Goal: Navigation & Orientation: Find specific page/section

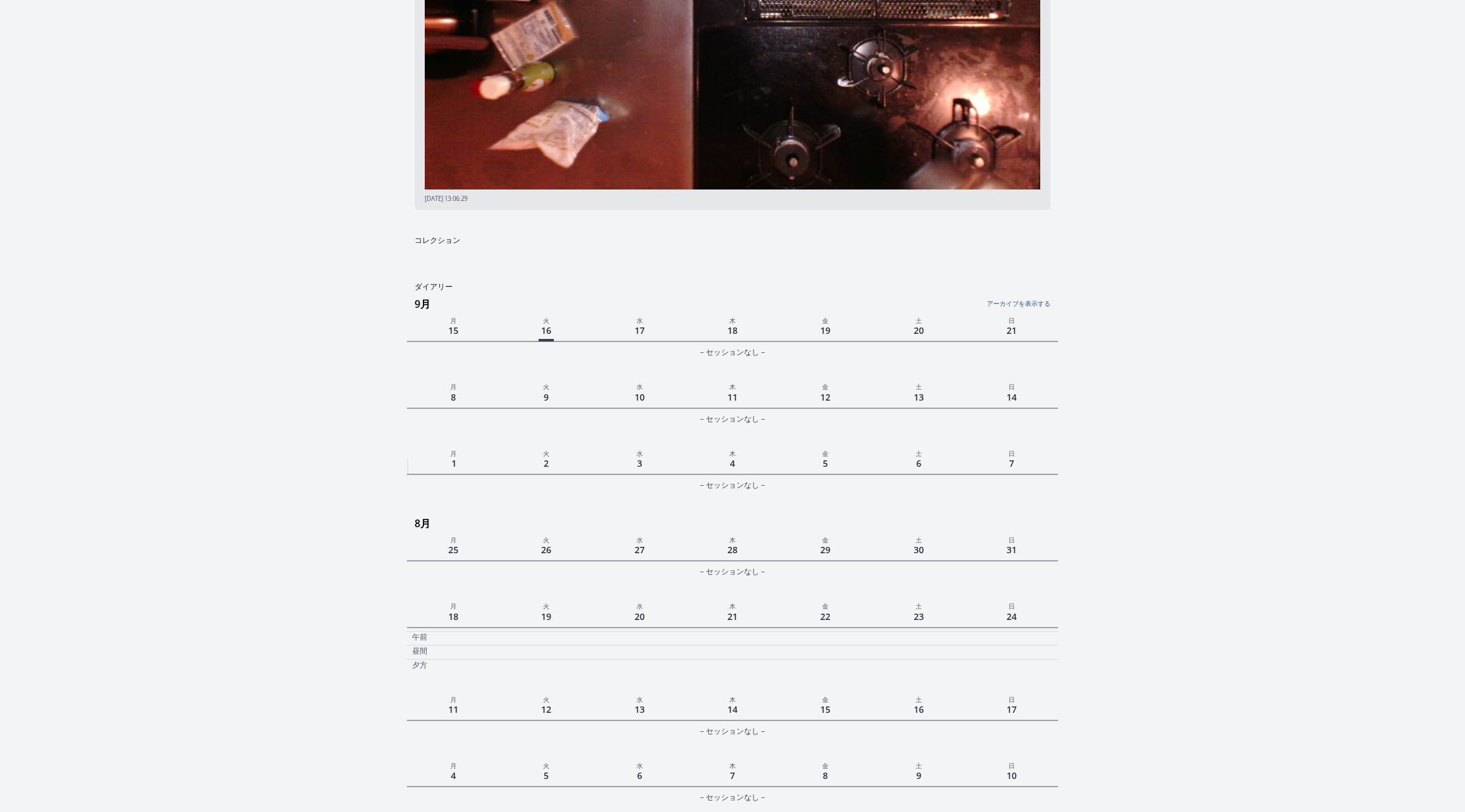
scroll to position [229, 0]
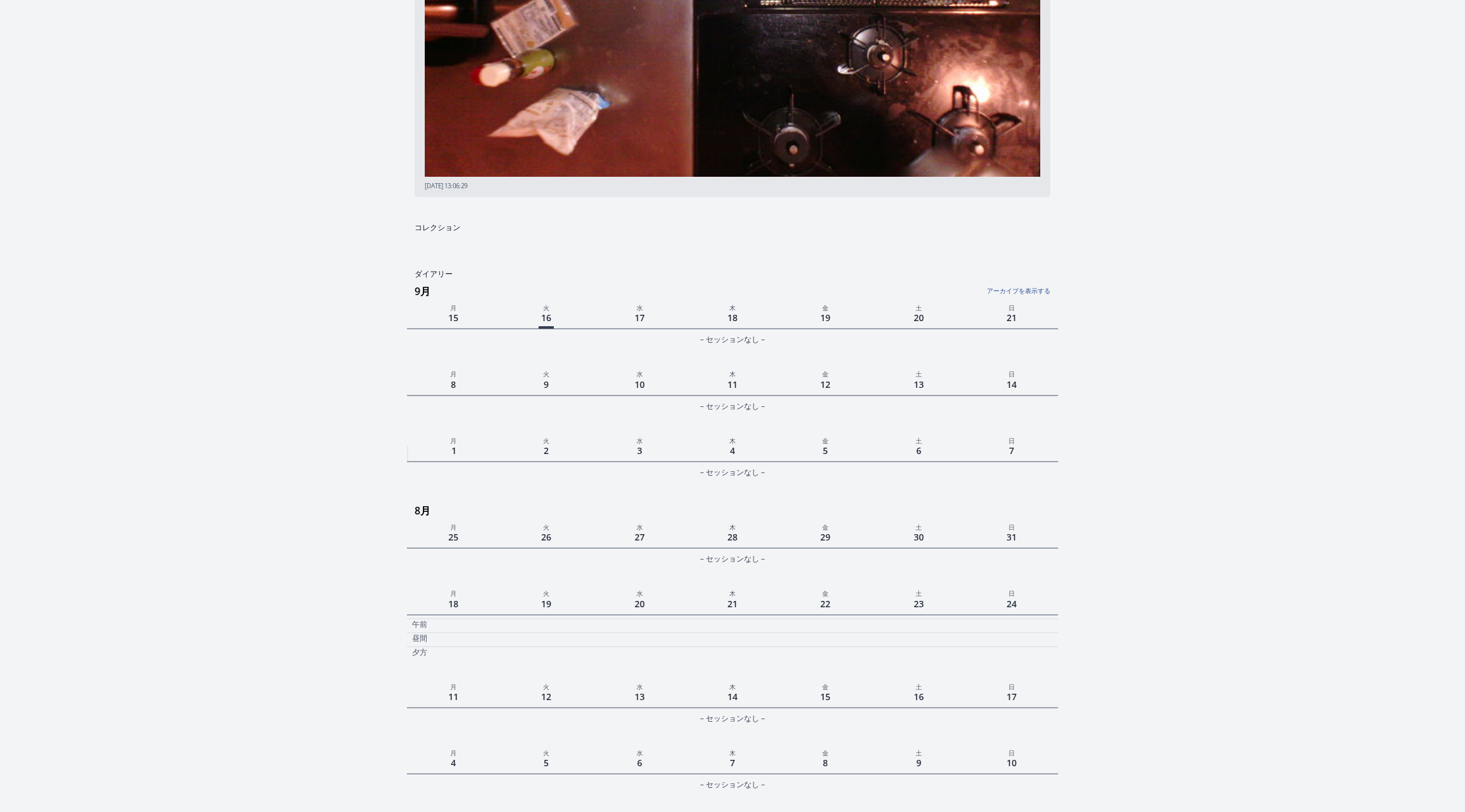
click at [1028, 287] on link "アーカイブを表示する" at bounding box center [943, 287] width 217 height 17
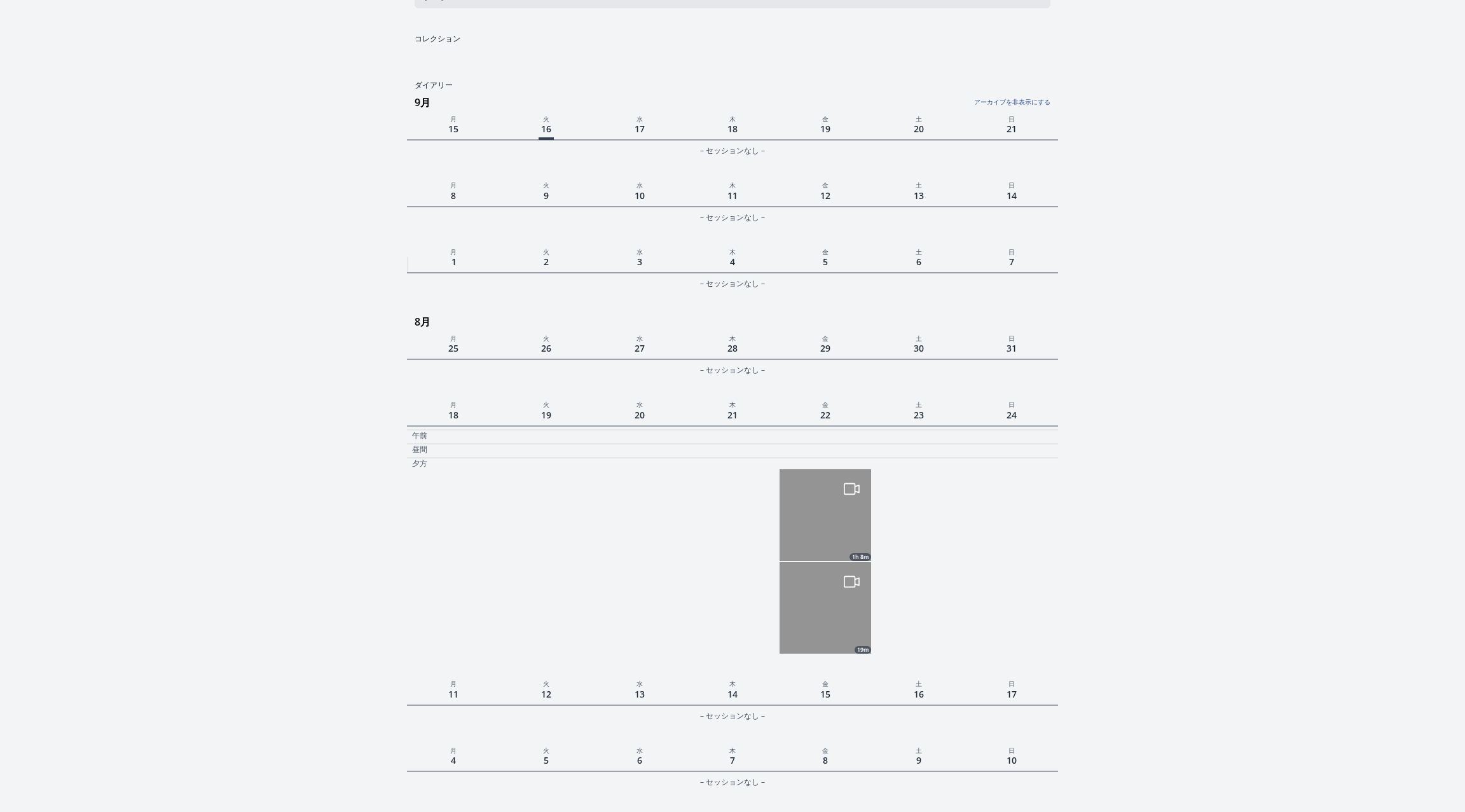
scroll to position [448, 0]
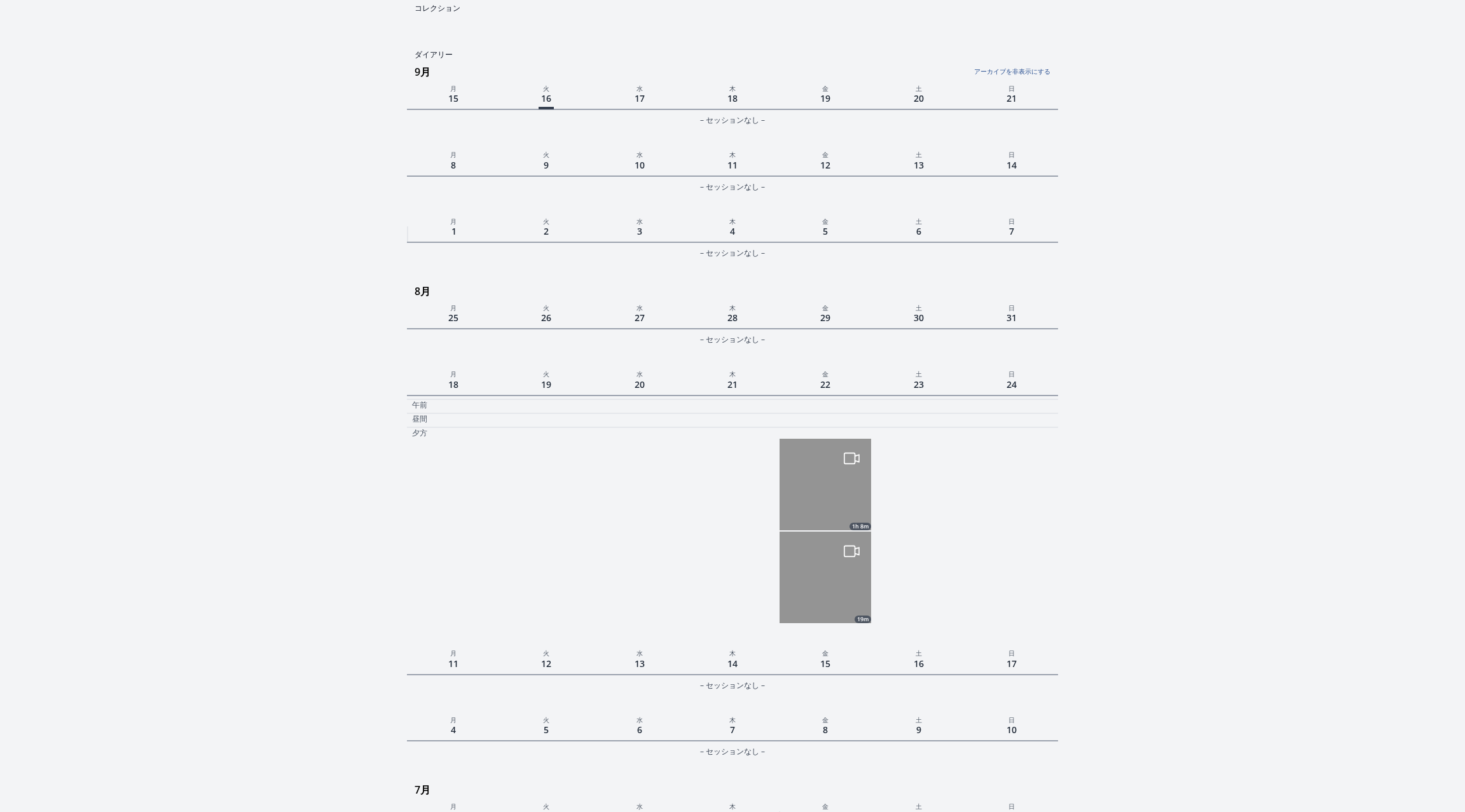
click at [844, 472] on img at bounding box center [825, 484] width 91 height 91
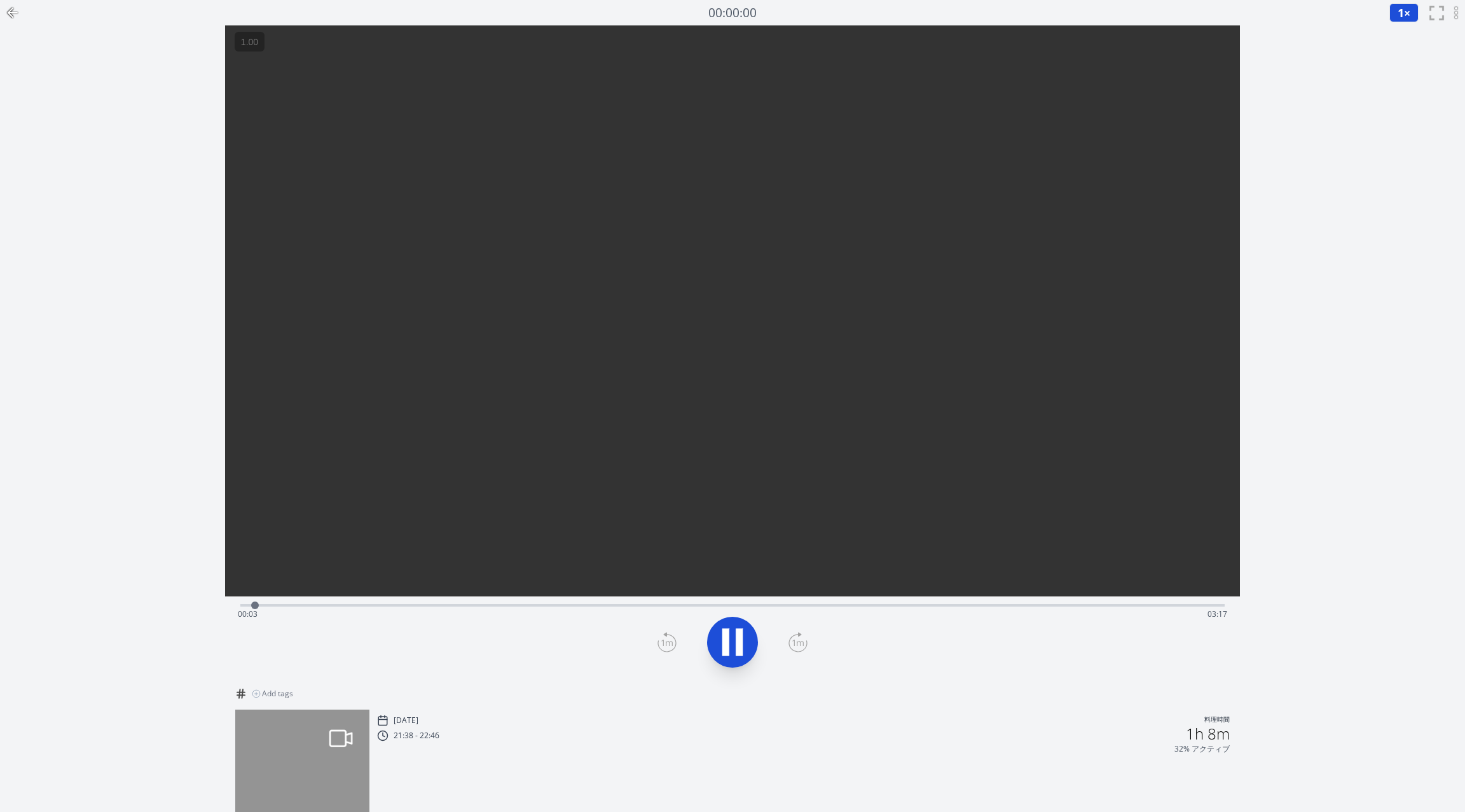
scroll to position [86, 0]
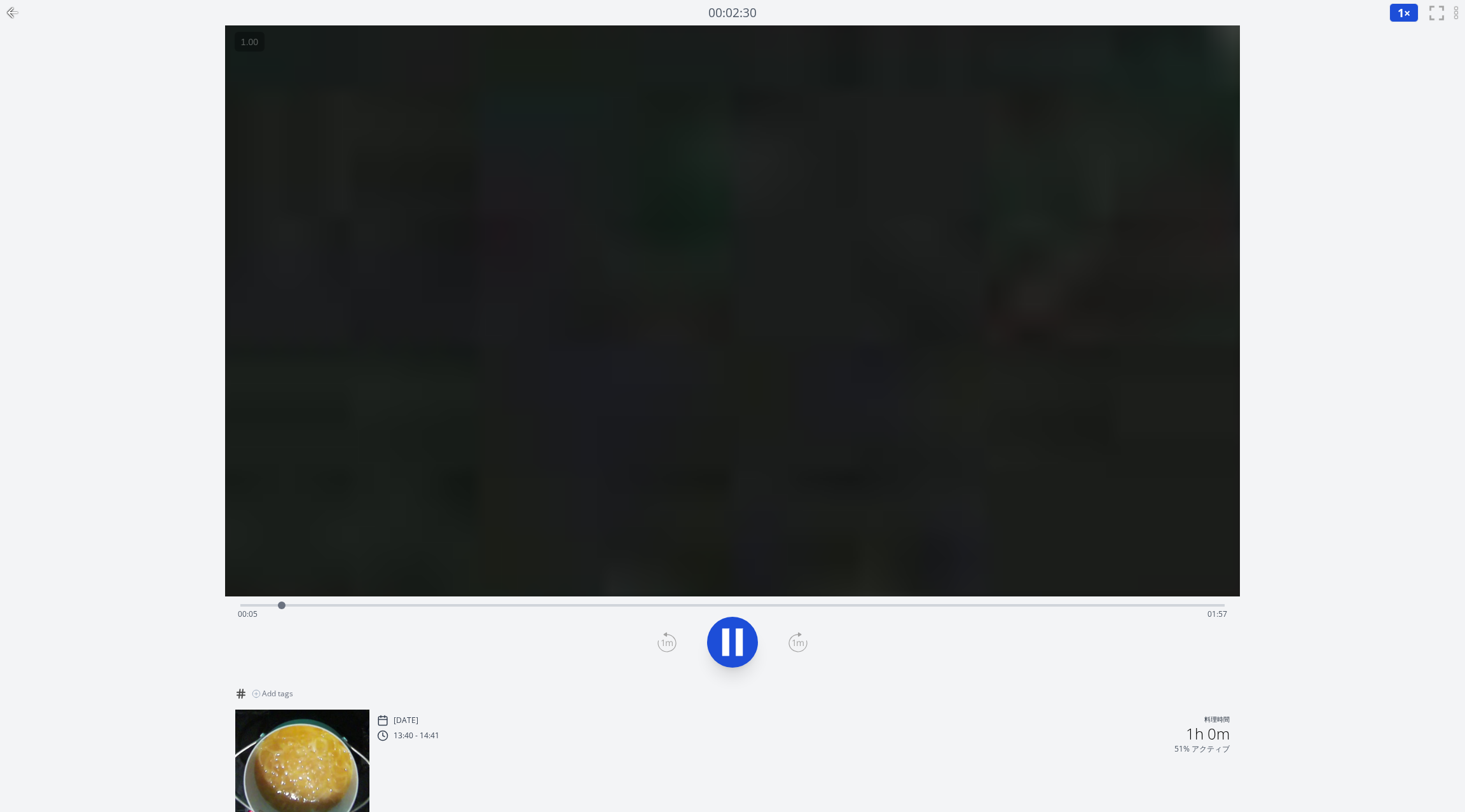
click at [15, 14] on icon at bounding box center [13, 13] width 15 height 15
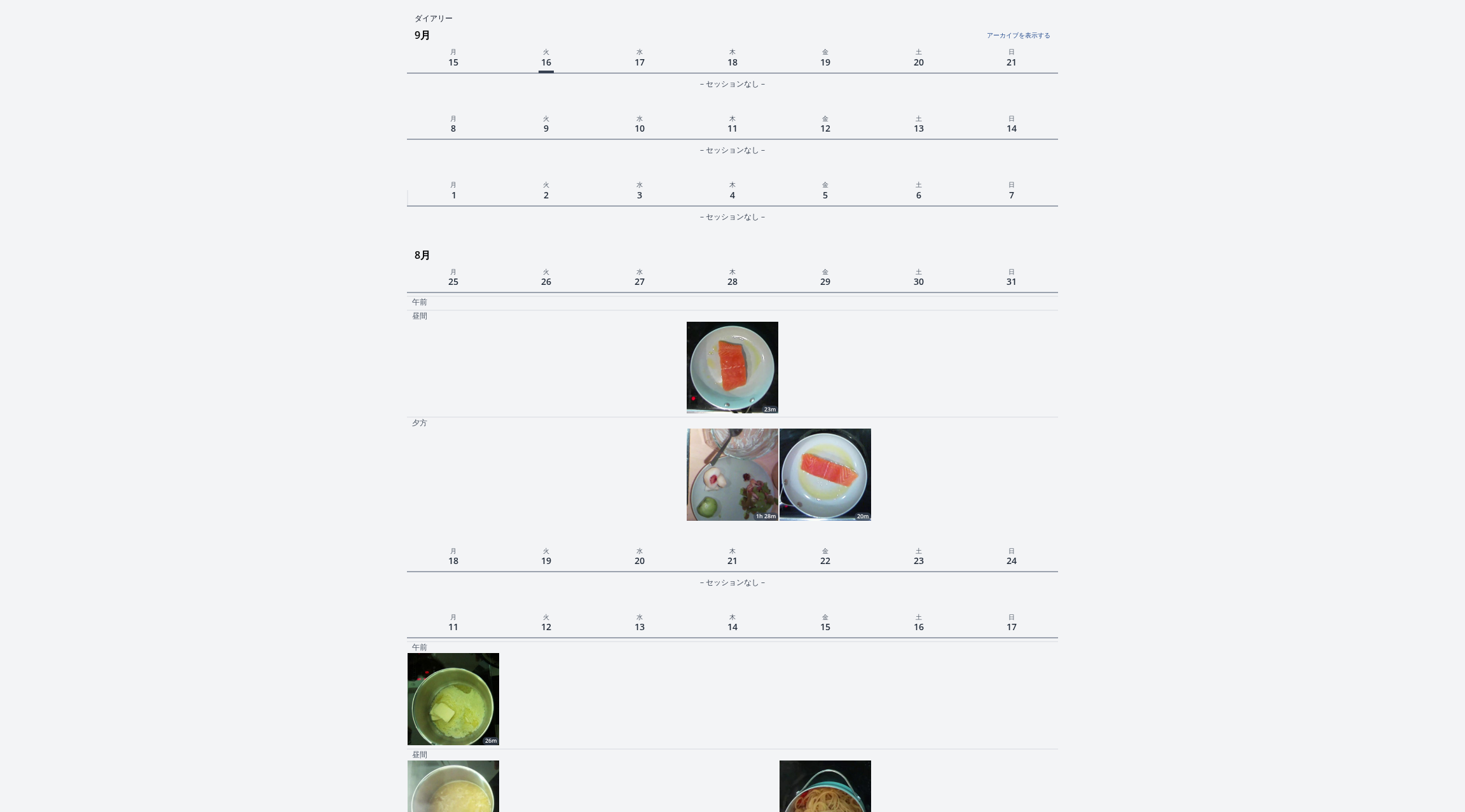
scroll to position [590, 0]
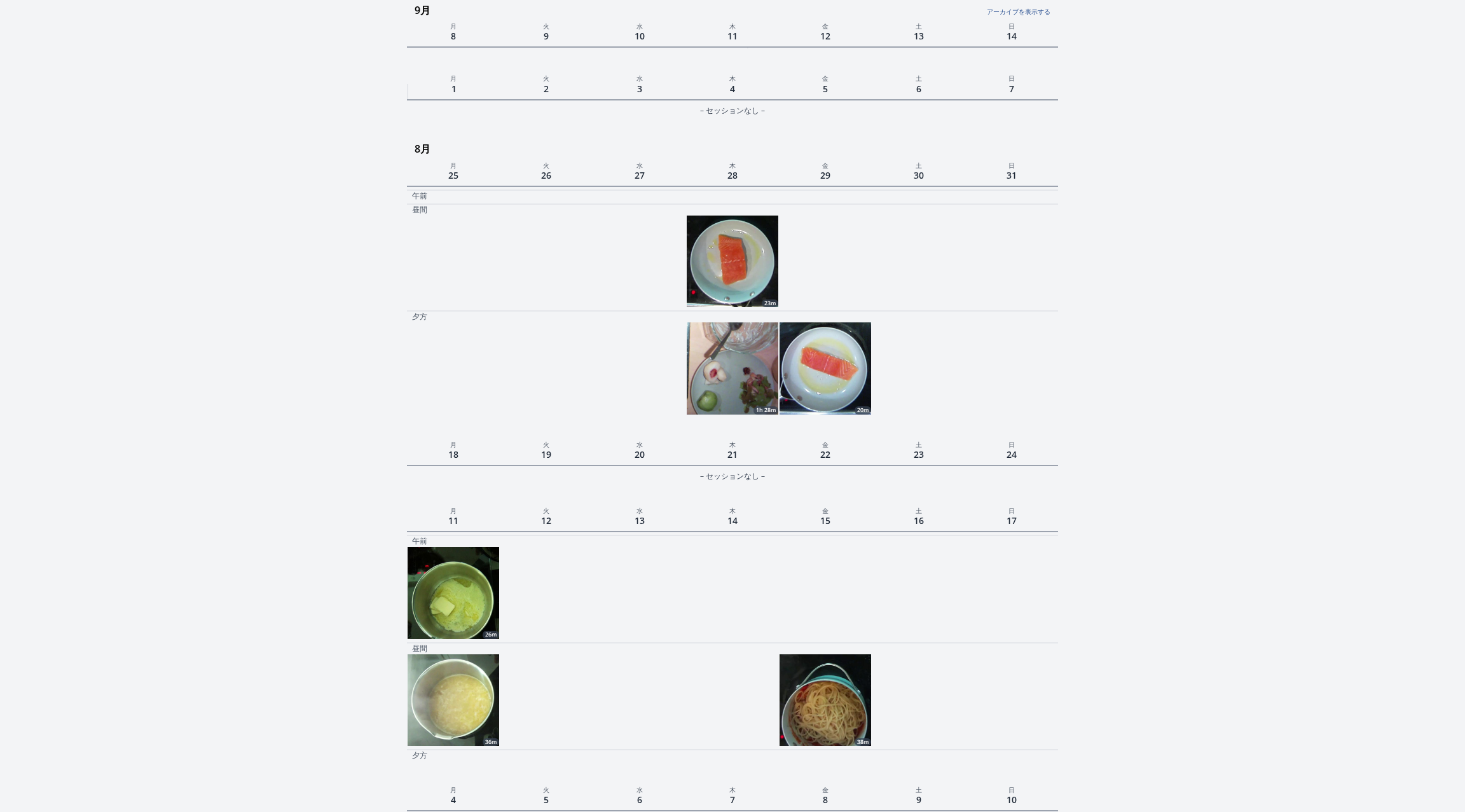
click at [743, 376] on img at bounding box center [732, 368] width 91 height 91
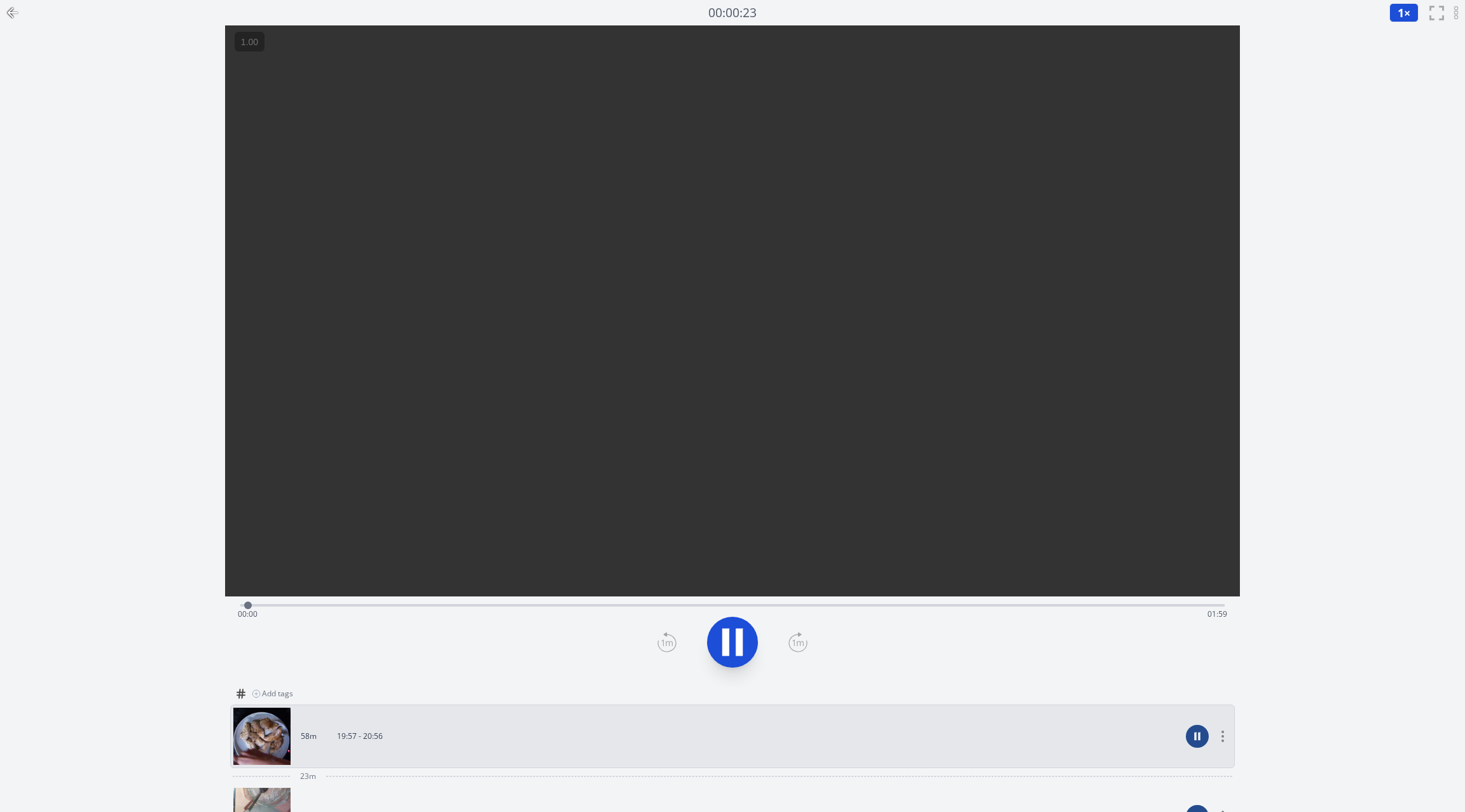
scroll to position [239, 0]
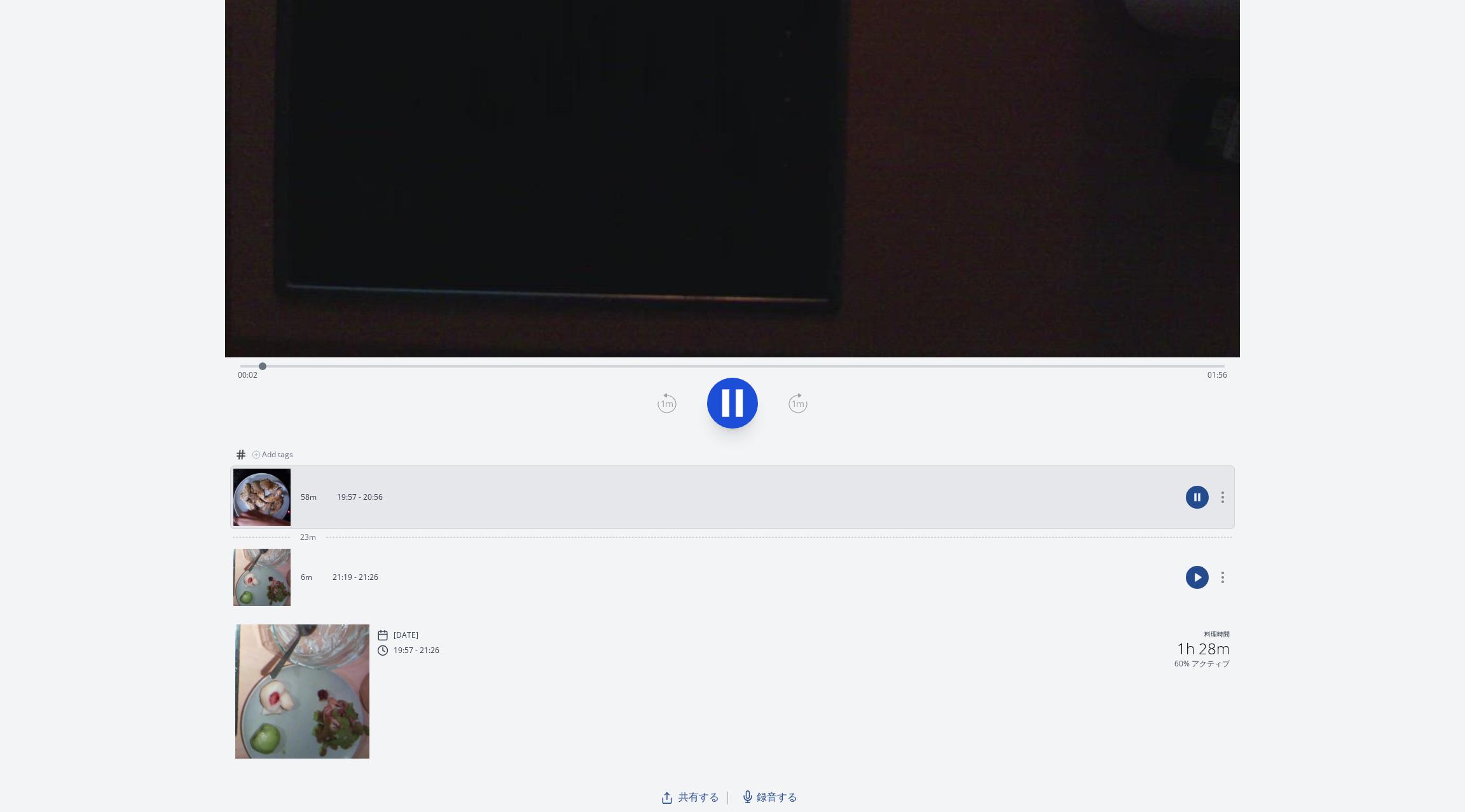
click at [1226, 503] on div "アーカイブにする" at bounding box center [1206, 497] width 51 height 57
click at [1224, 500] on icon at bounding box center [1223, 497] width 8 height 11
click at [1271, 508] on div "録音を消去しますか？ 一度消去したものは元に戻せません。 戻る 消去する 00:01:50 1 × 0.25× 0.5× 1× 1.5× 2× fullscr…" at bounding box center [732, 287] width 1465 height 1052
click at [1299, 569] on div "録音を消去しますか？ 一度消去したものは元に戻せません。 戻る 消去する 00:02:13 1 × 0.25× 0.5× 1× 1.5× 2× fullscr…" at bounding box center [732, 287] width 1465 height 1052
click at [1218, 492] on div "アーカイブにする" at bounding box center [1223, 497] width 18 height 11
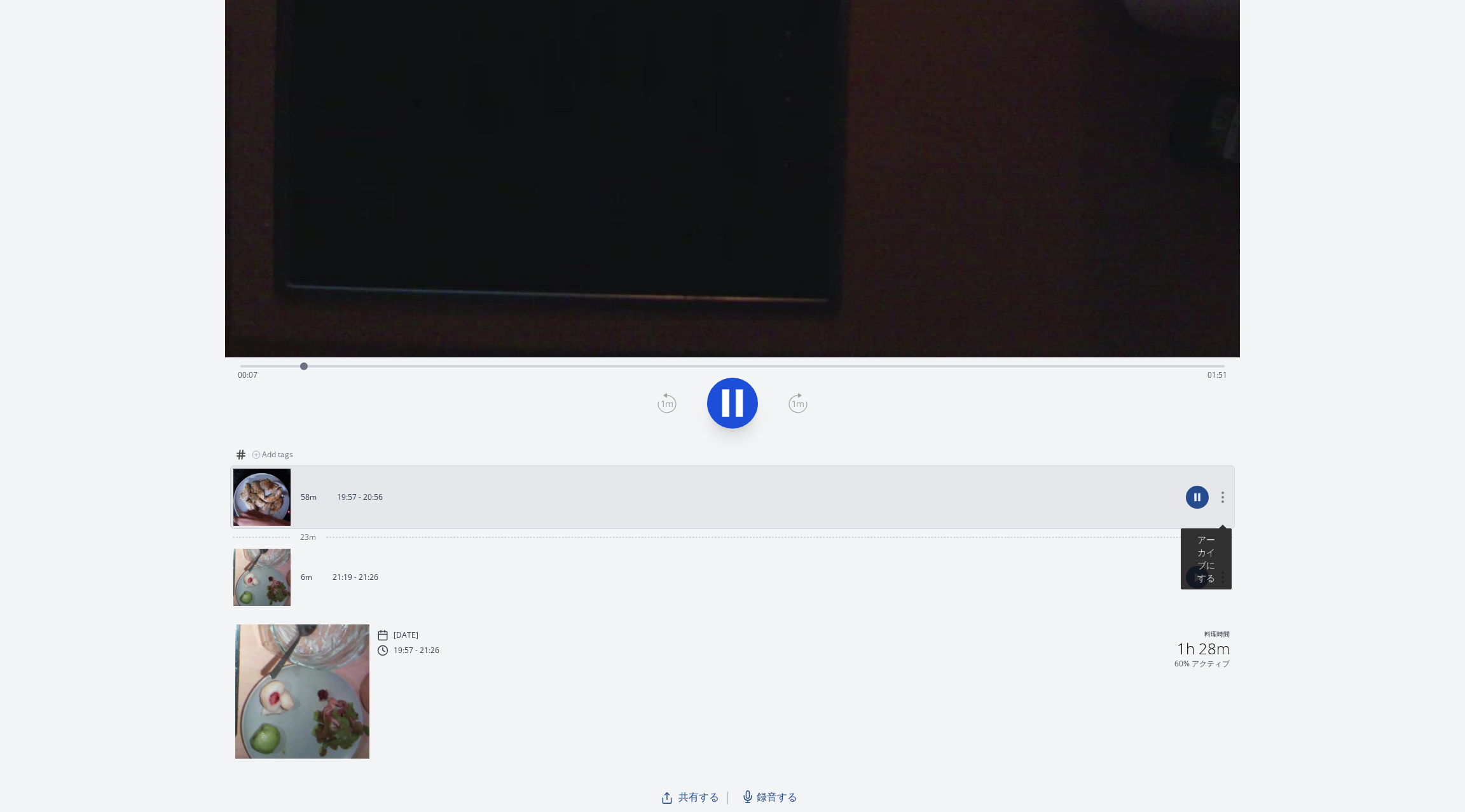
click at [1223, 498] on icon at bounding box center [1223, 497] width 8 height 11
click at [1222, 573] on icon at bounding box center [1223, 577] width 8 height 11
click at [1266, 557] on div "録音を消去しますか？ 一度消去したものは元に戻せません。 戻る 消去する 00:04:27 1 × 0.25× 0.5× 1× 1.5× 2× fullscr…" at bounding box center [732, 287] width 1465 height 1052
click at [1055, 688] on div "2025/8/28 (木) 料理時間 19:57 - 21:26 1h 28m 60% アクティブ" at bounding box center [803, 693] width 853 height 132
click at [1194, 653] on form "アーカイブにする" at bounding box center [1206, 639] width 51 height 61
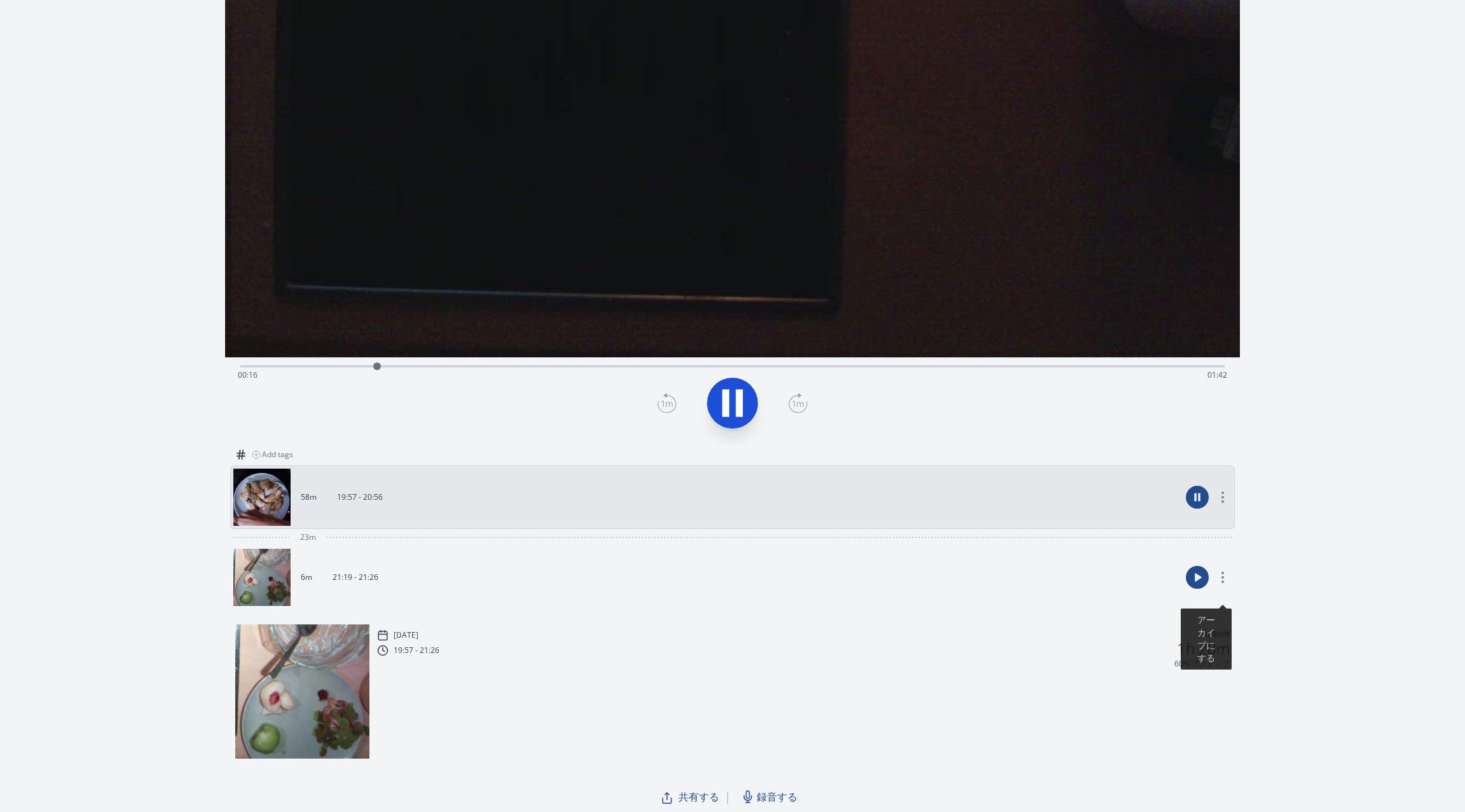
click at [1257, 600] on div "録音を消去しますか？ 一度消去したものは元に戻せません。 戻る 消去する 00:08:00 1 × 0.25× 0.5× 1× 1.5× 2× fullscr…" at bounding box center [732, 287] width 1465 height 1052
click at [1226, 582] on div "アーカイブにする" at bounding box center [1206, 577] width 51 height 57
click at [1226, 577] on icon at bounding box center [1223, 577] width 8 height 11
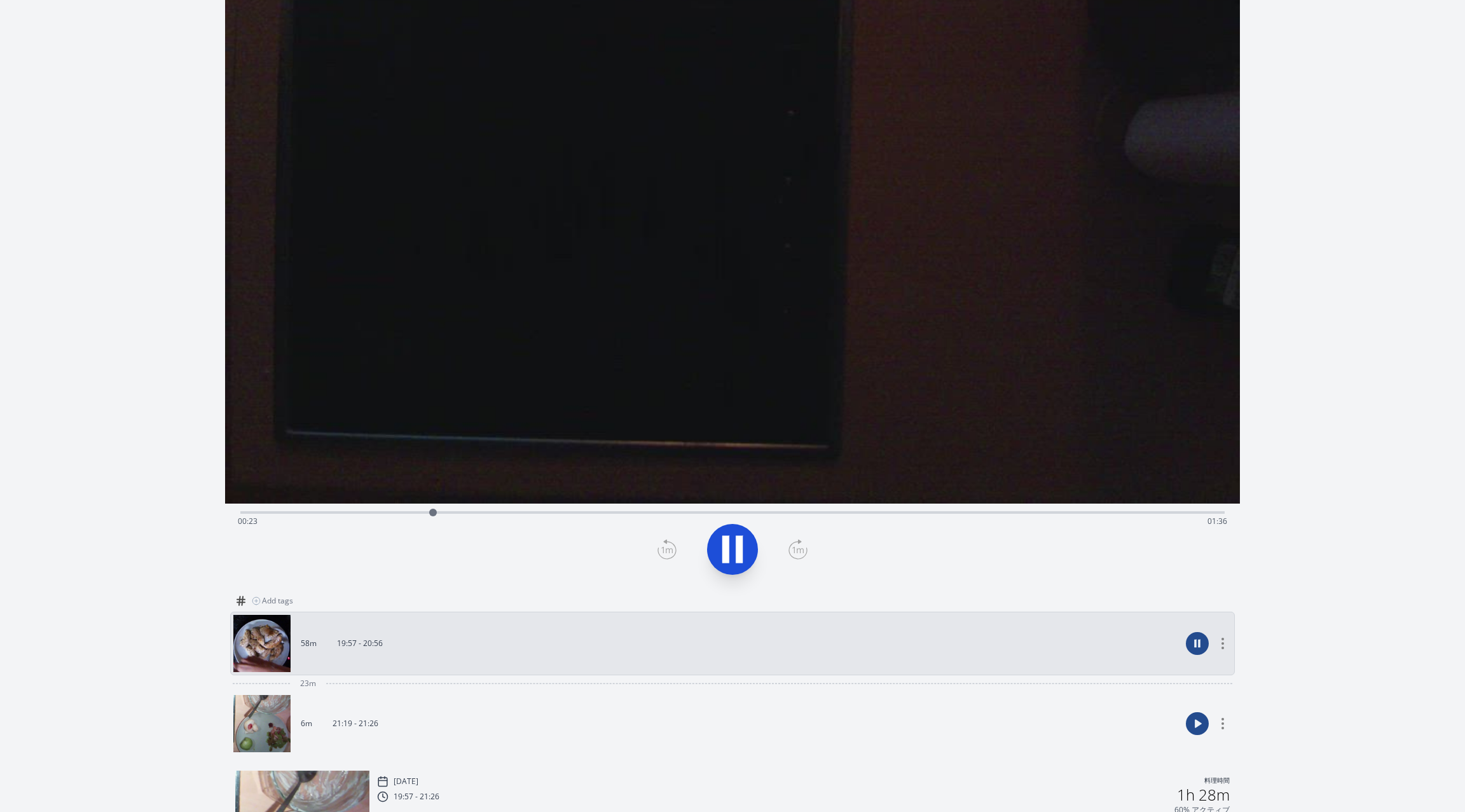
scroll to position [0, 0]
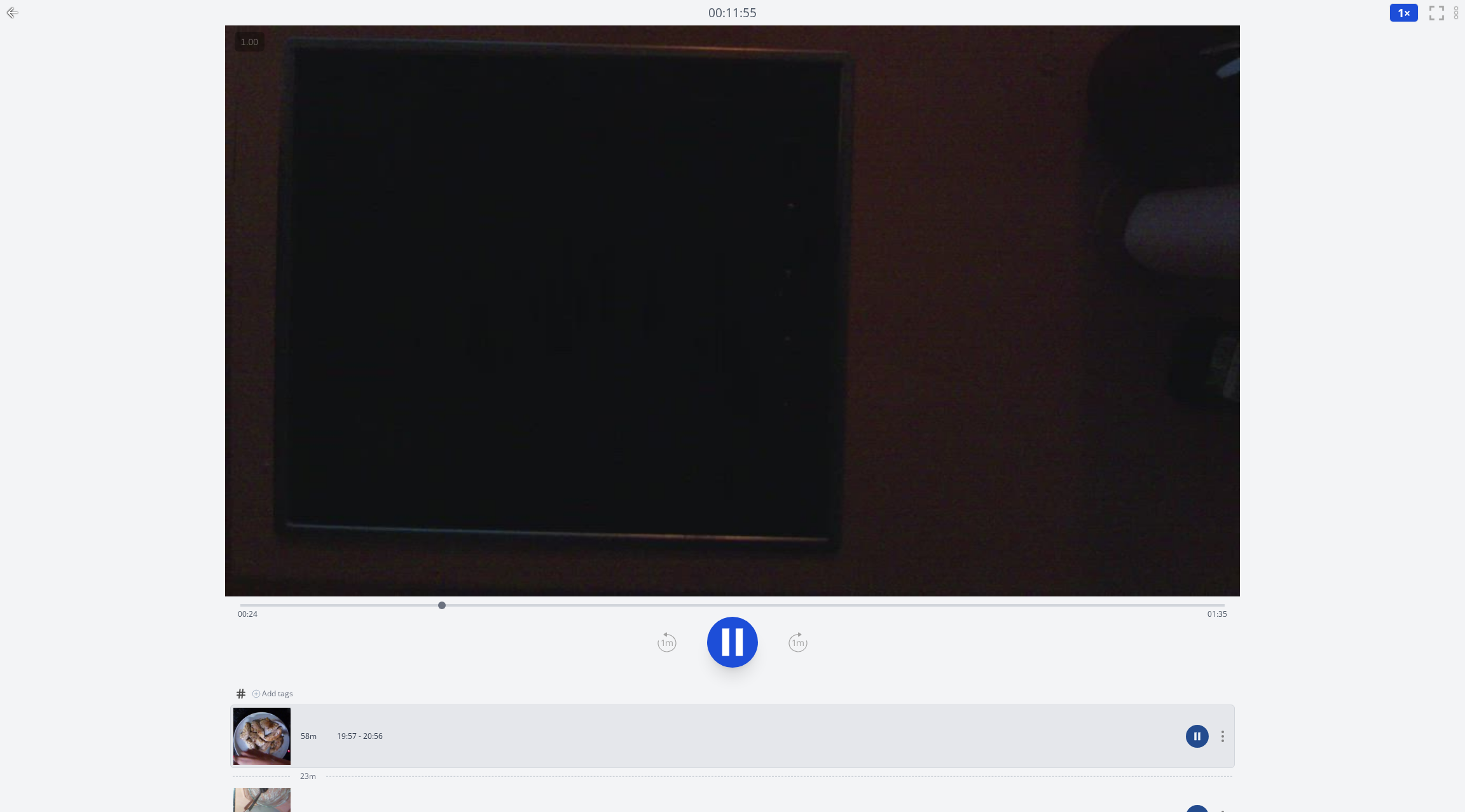
click at [19, 11] on icon at bounding box center [13, 13] width 15 height 15
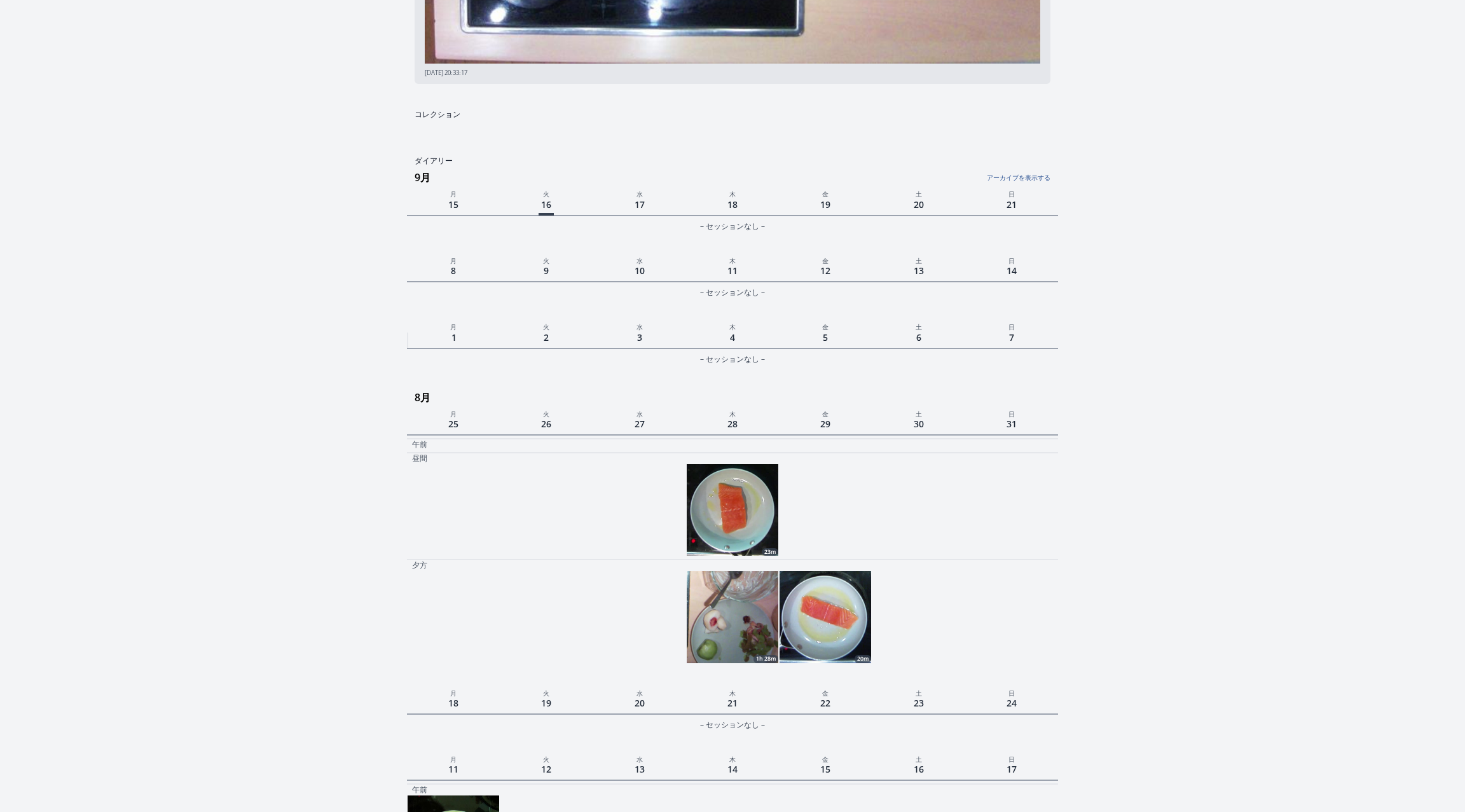
scroll to position [402, 0]
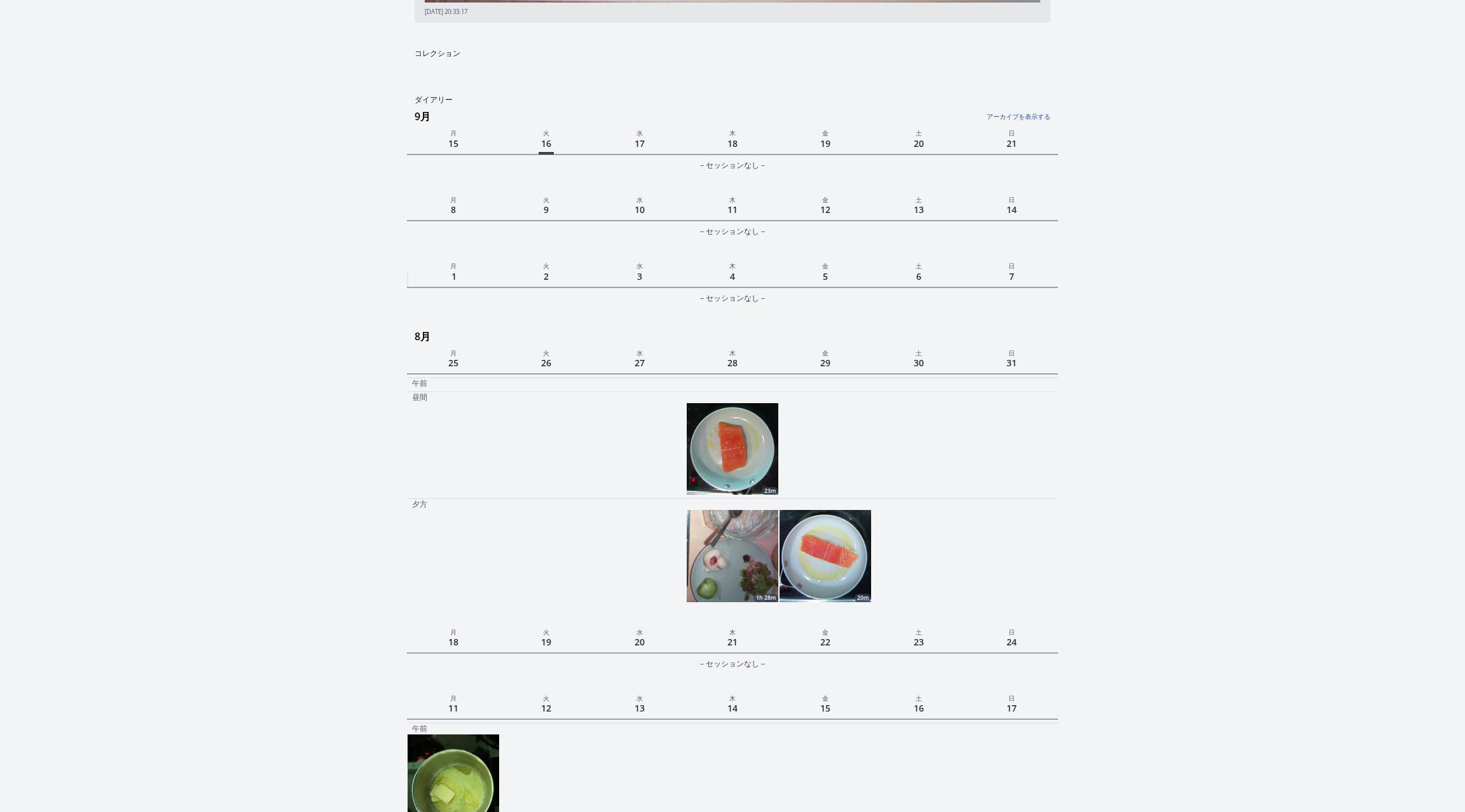
click at [746, 545] on img at bounding box center [732, 555] width 91 height 91
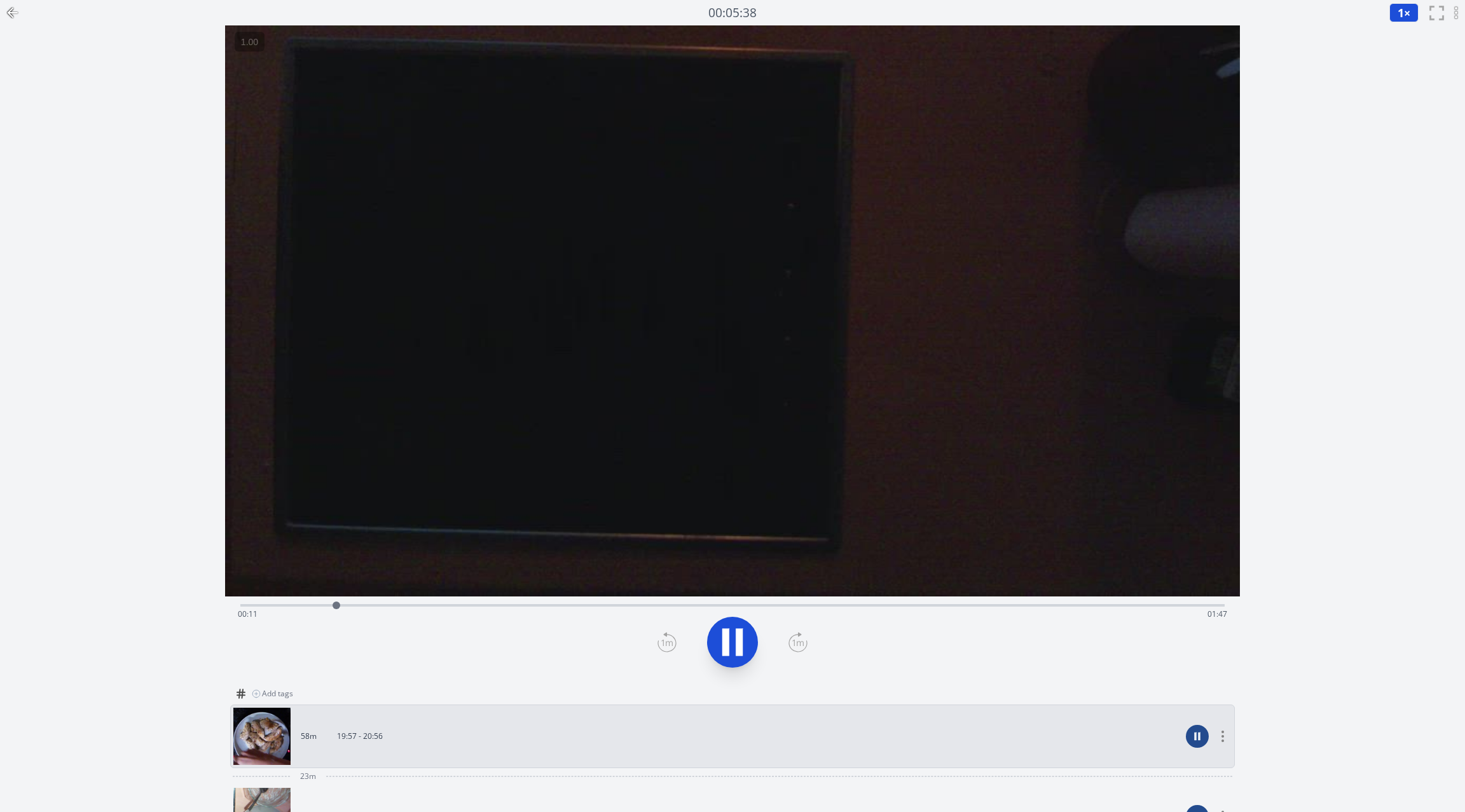
click at [1453, 8] on icon at bounding box center [1456, 13] width 8 height 15
click at [1231, 740] on div "アーカイブにする" at bounding box center [1223, 736] width 18 height 11
click at [1227, 740] on icon at bounding box center [1223, 736] width 8 height 11
click at [1459, 11] on icon at bounding box center [1456, 13] width 8 height 15
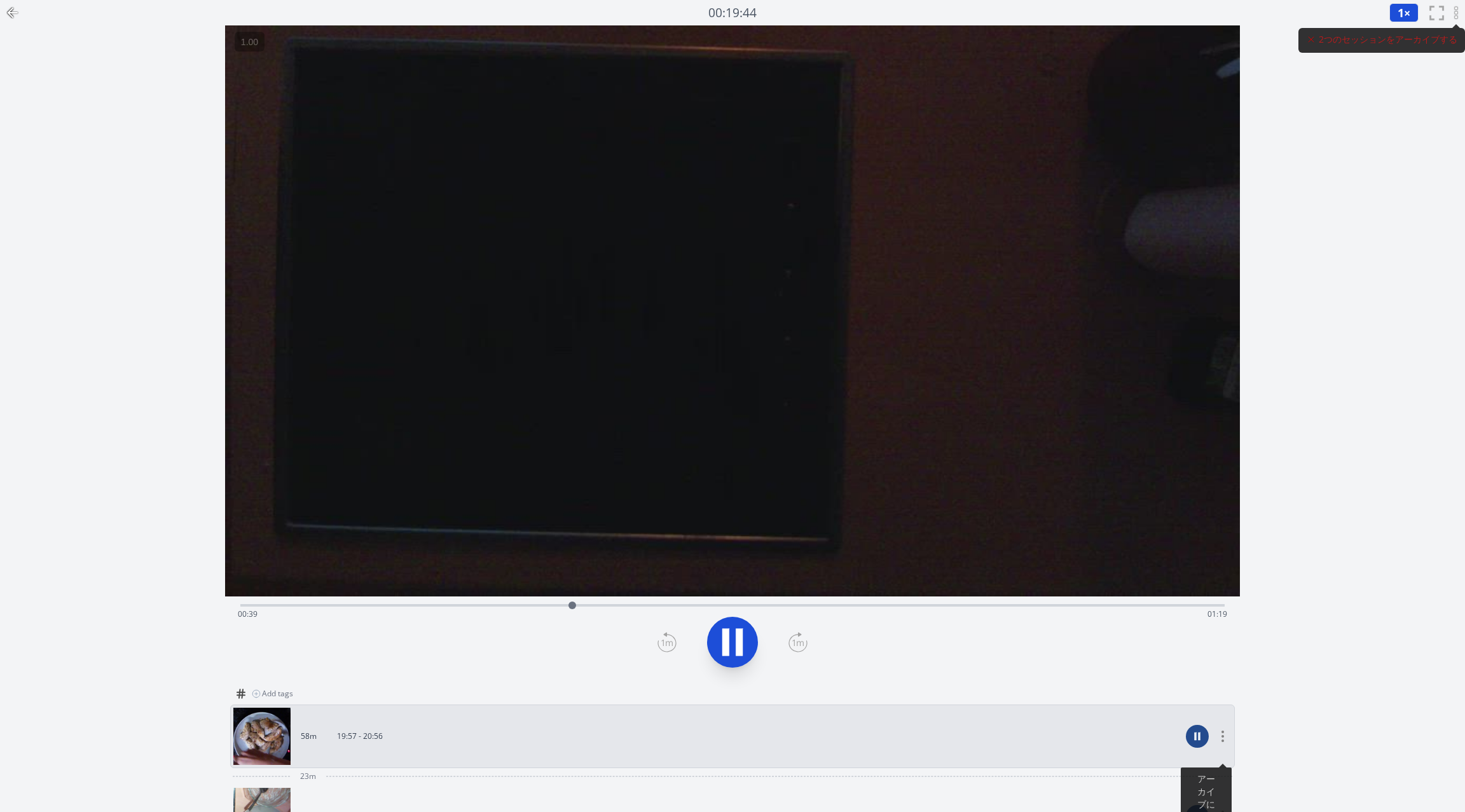
click at [6, 15] on icon at bounding box center [13, 13] width 15 height 15
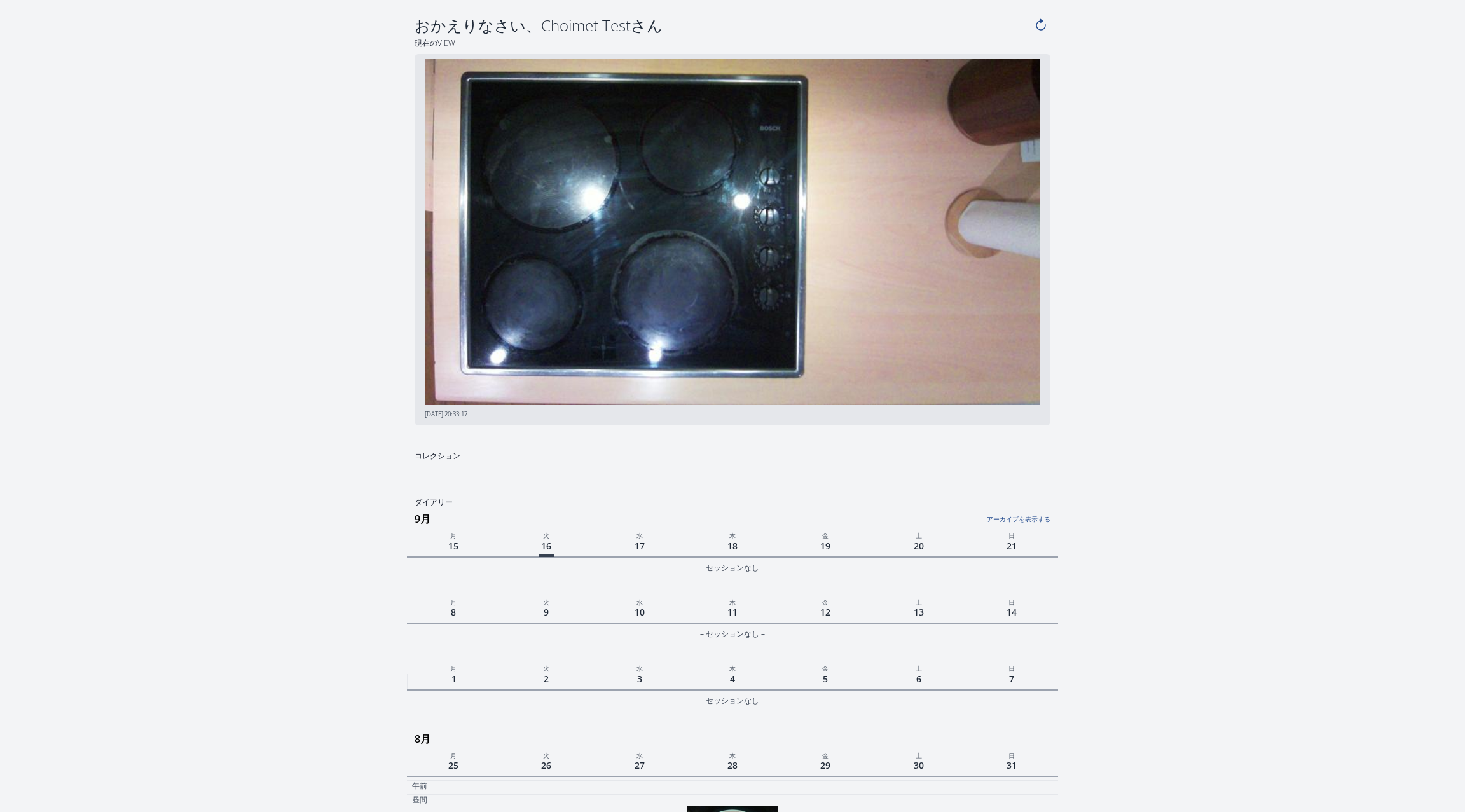
scroll to position [749, 0]
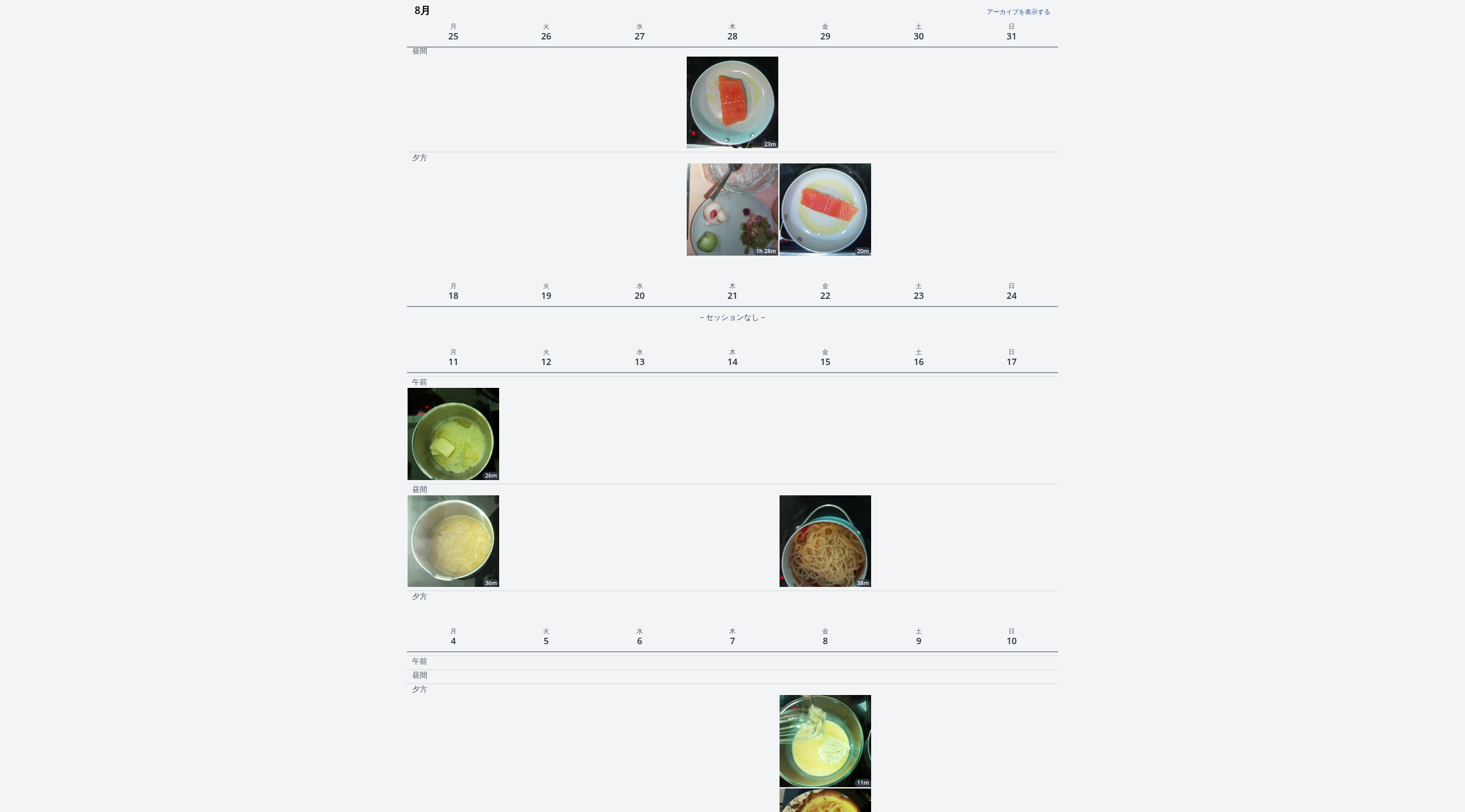
click at [707, 230] on img at bounding box center [732, 209] width 91 height 91
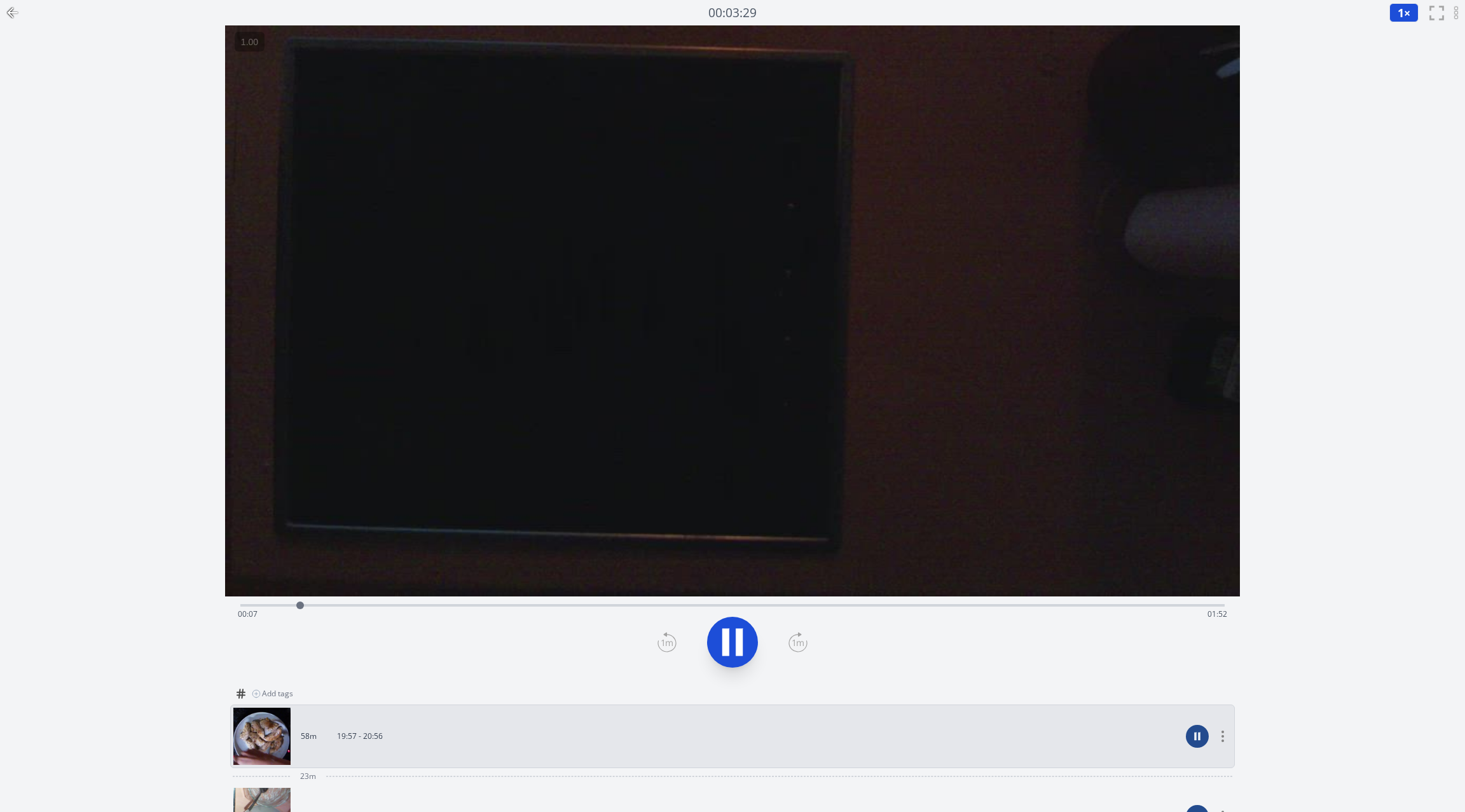
click at [10, 15] on icon at bounding box center [13, 13] width 15 height 15
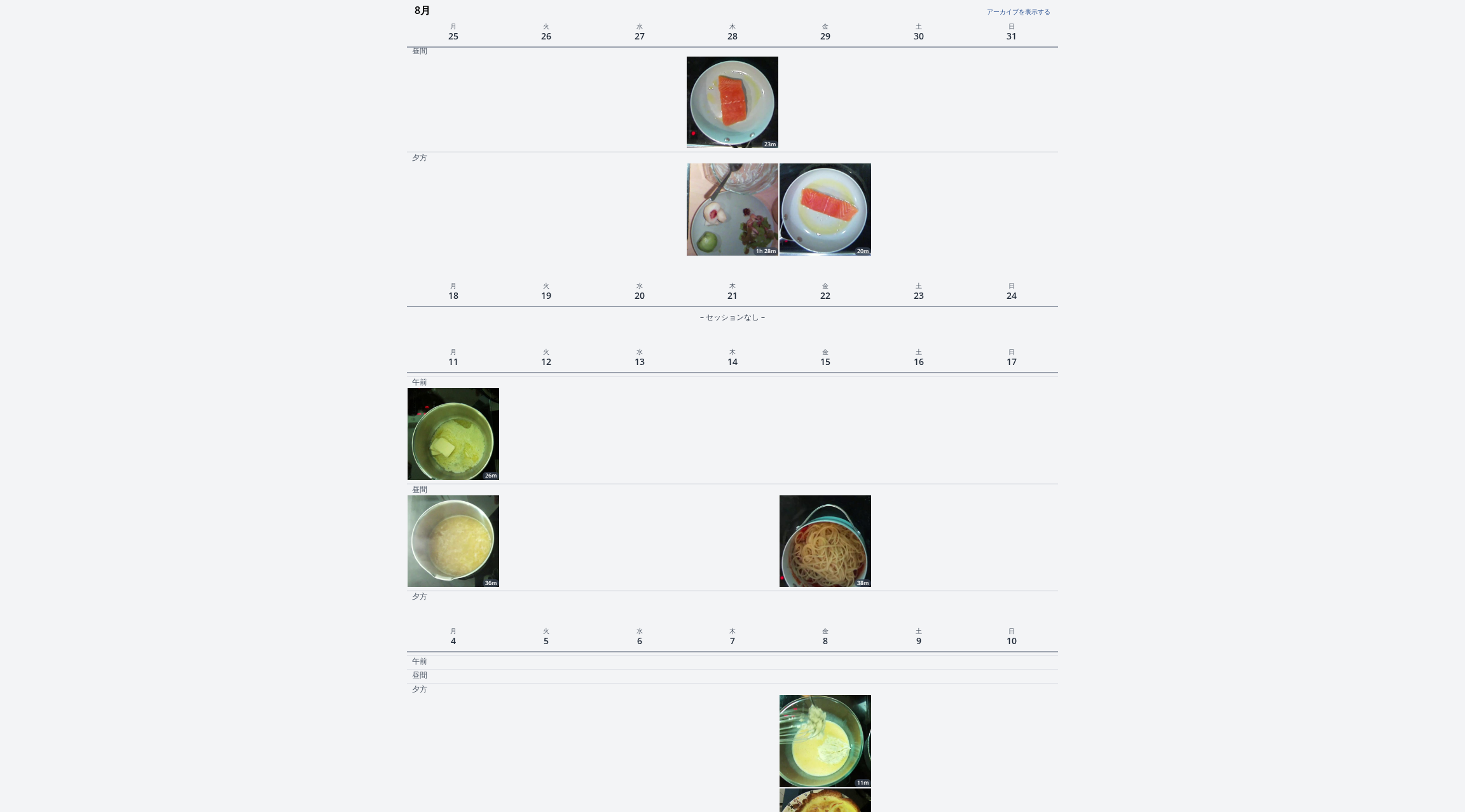
click at [741, 238] on img at bounding box center [732, 209] width 91 height 91
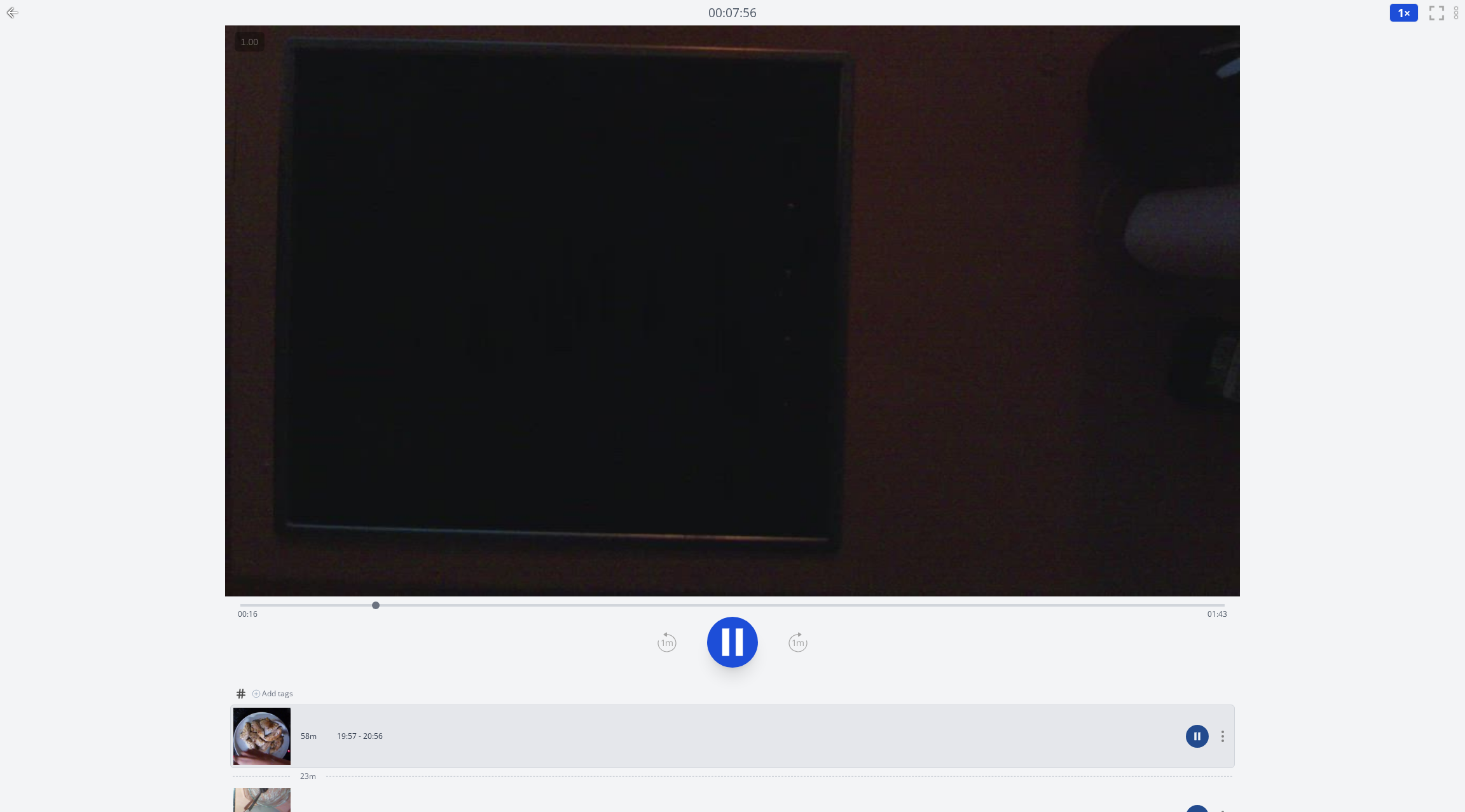
click at [23, 16] on div at bounding box center [13, 13] width 26 height 26
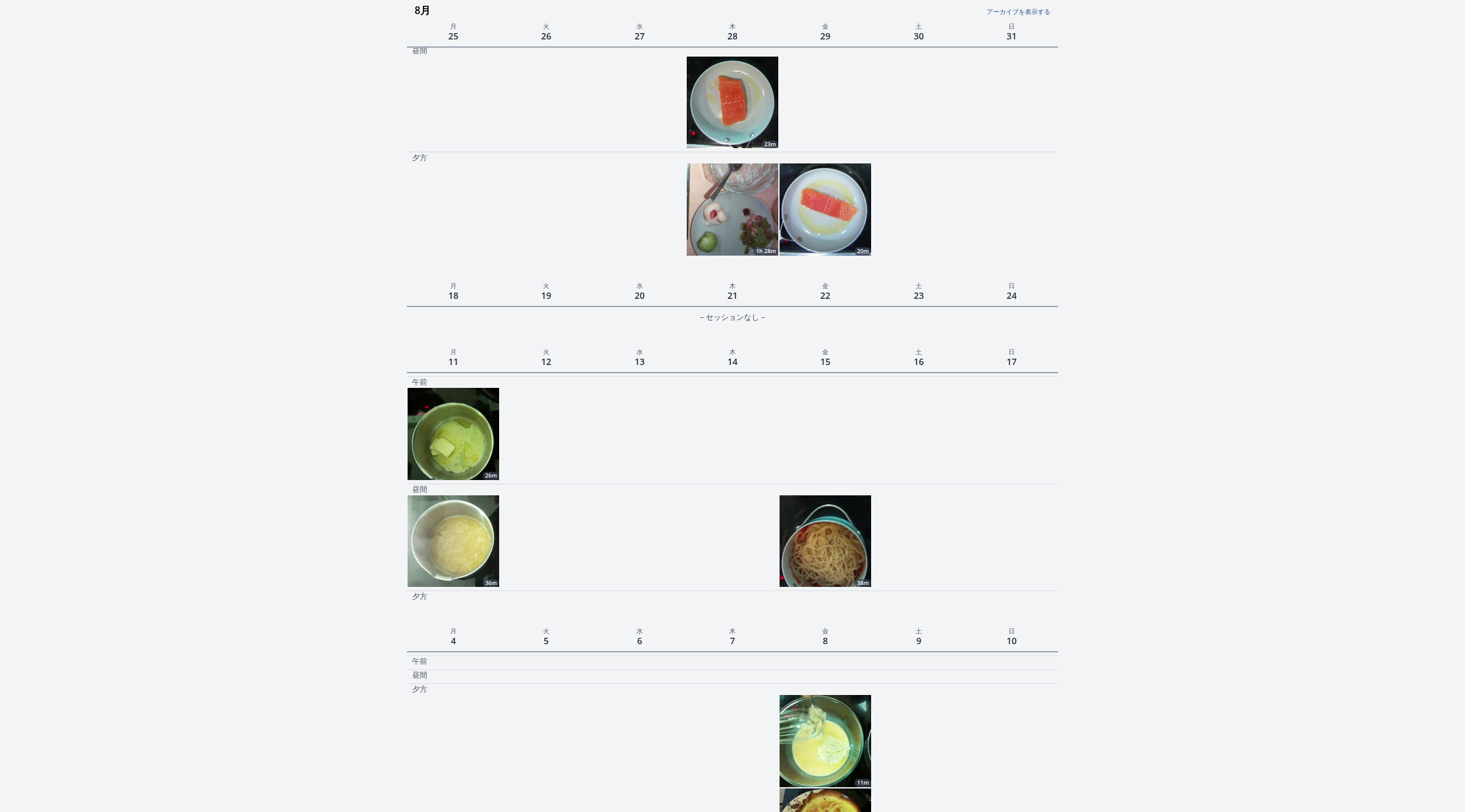
click at [727, 103] on img at bounding box center [732, 102] width 91 height 91
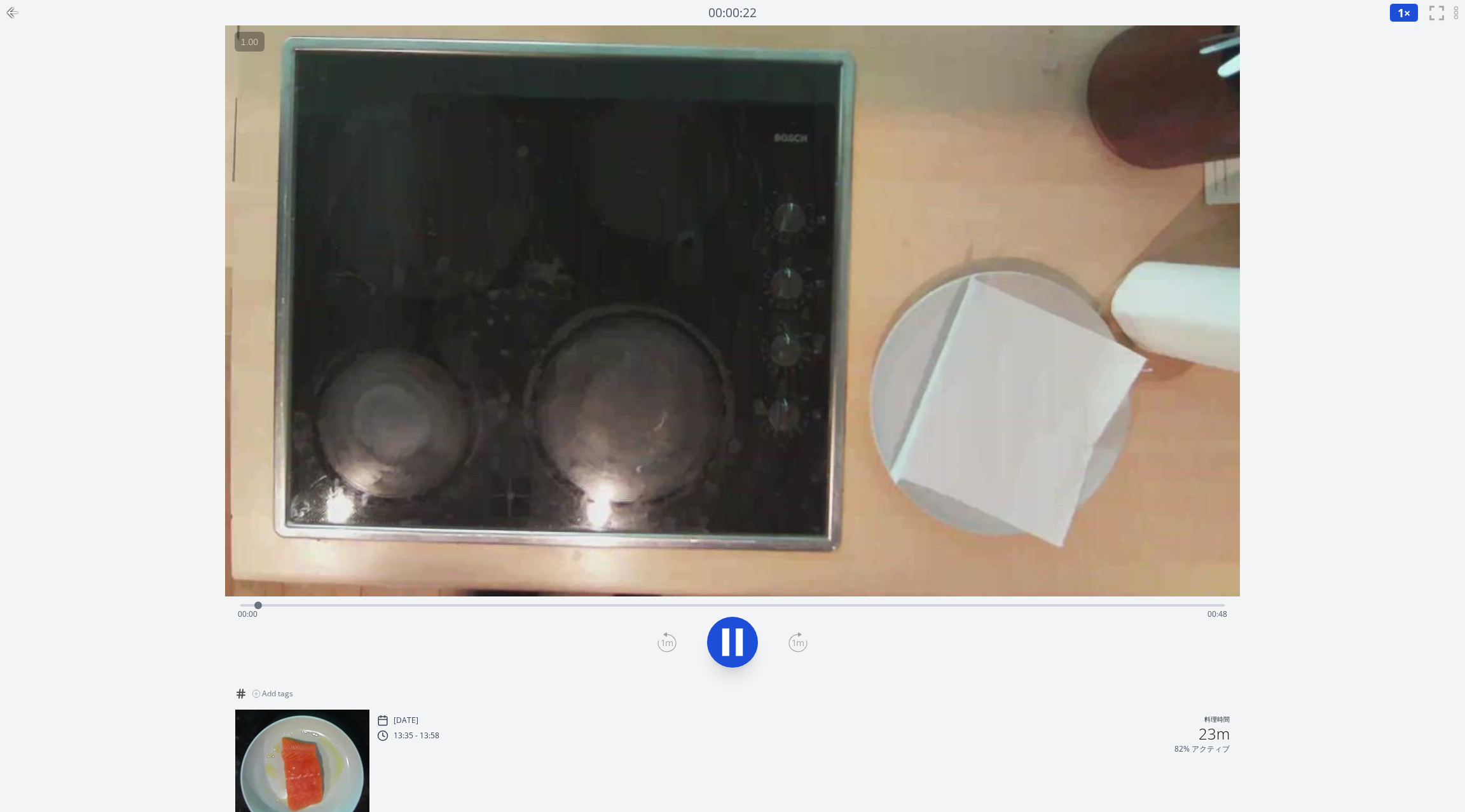
click at [1456, 11] on icon at bounding box center [1456, 13] width 8 height 15
click at [11, 10] on icon at bounding box center [10, 13] width 4 height 9
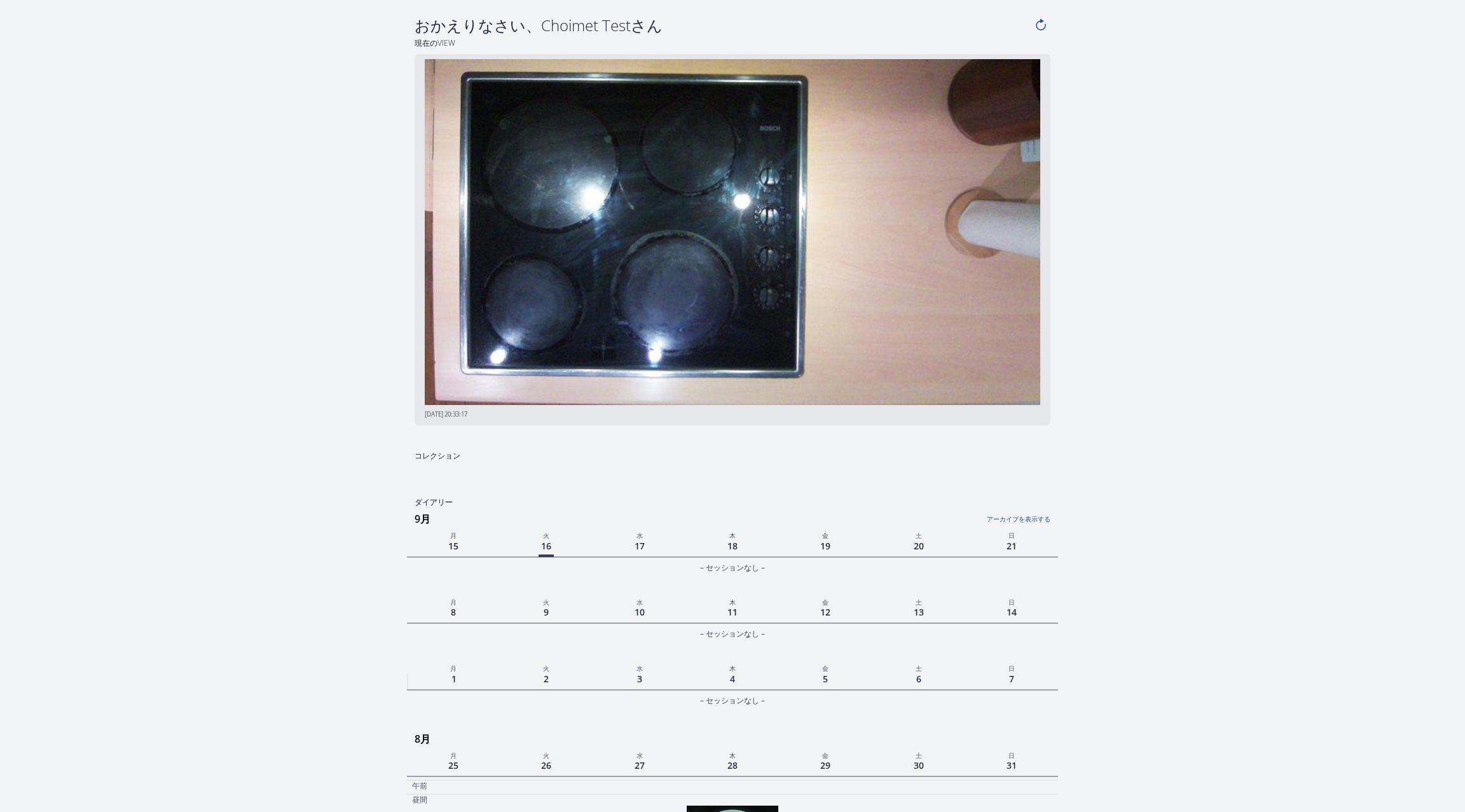
scroll to position [749, 0]
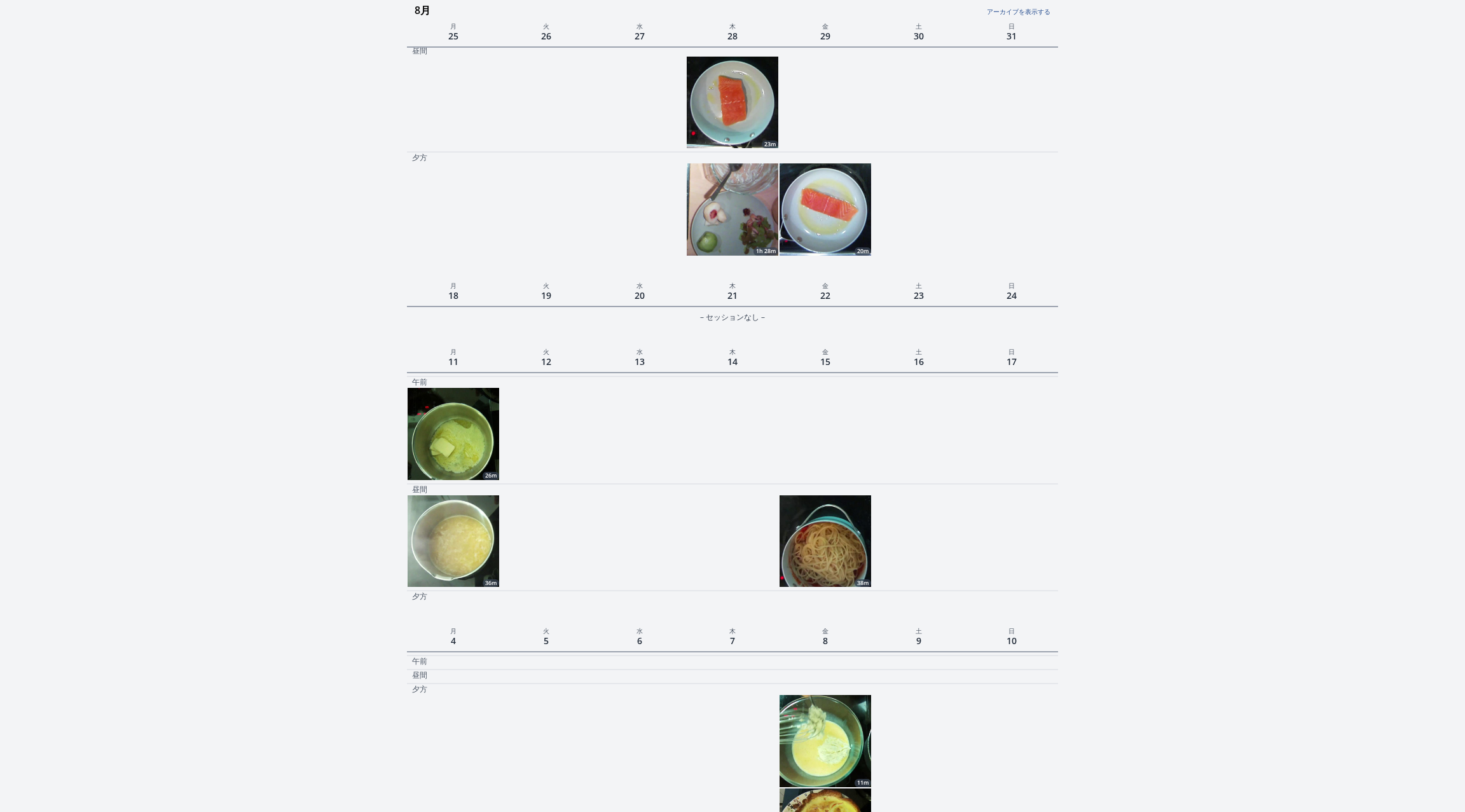
click at [720, 232] on img at bounding box center [732, 209] width 91 height 91
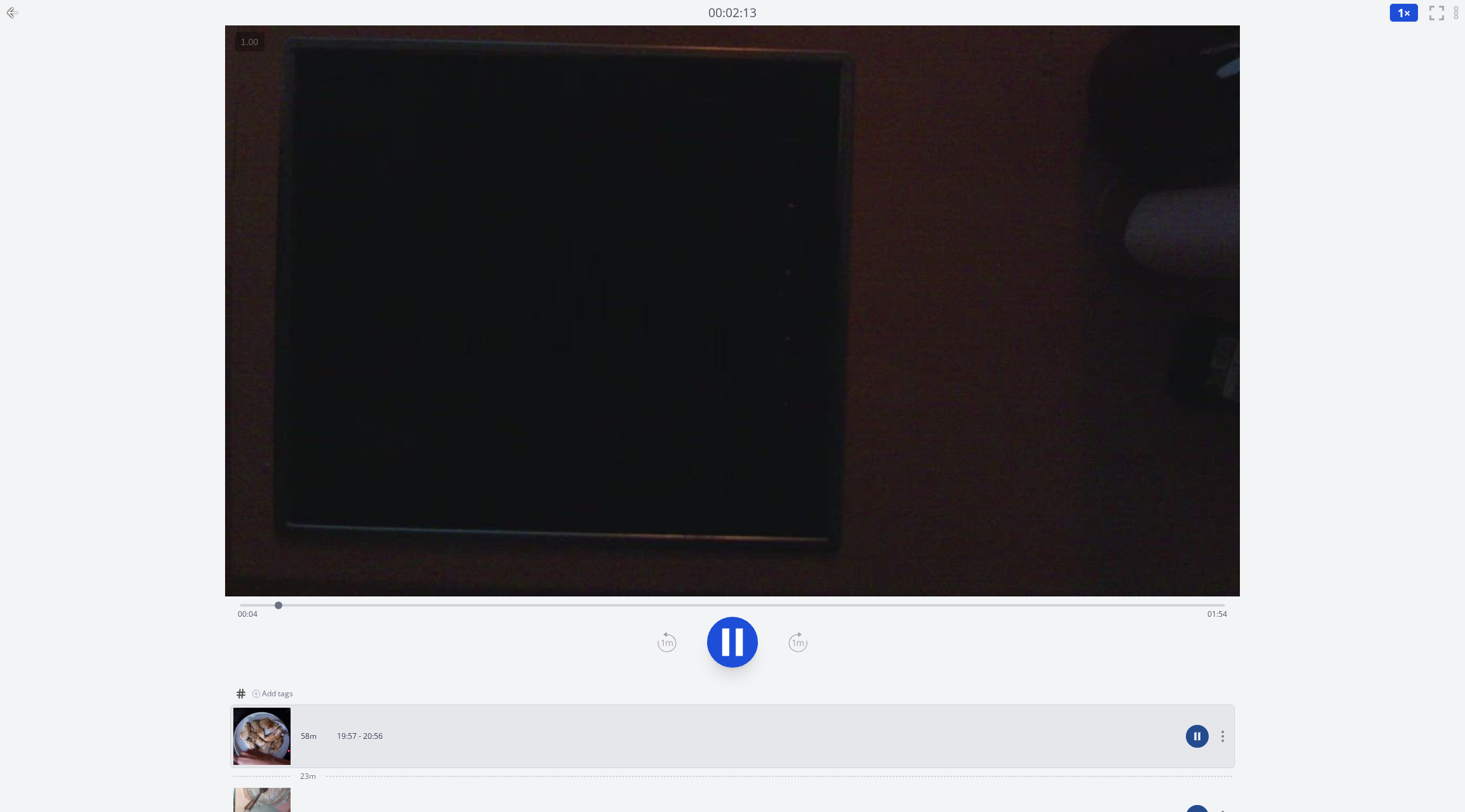
click at [1450, 14] on div at bounding box center [1453, 13] width 15 height 26
click at [1362, 155] on div "録音を消去しますか？ 一度消去したものは元に戻せません。 戻る 消去する 00:02:53 1 × 0.25× 0.5× 1× 1.5× 2× fullscr…" at bounding box center [732, 526] width 1465 height 1052
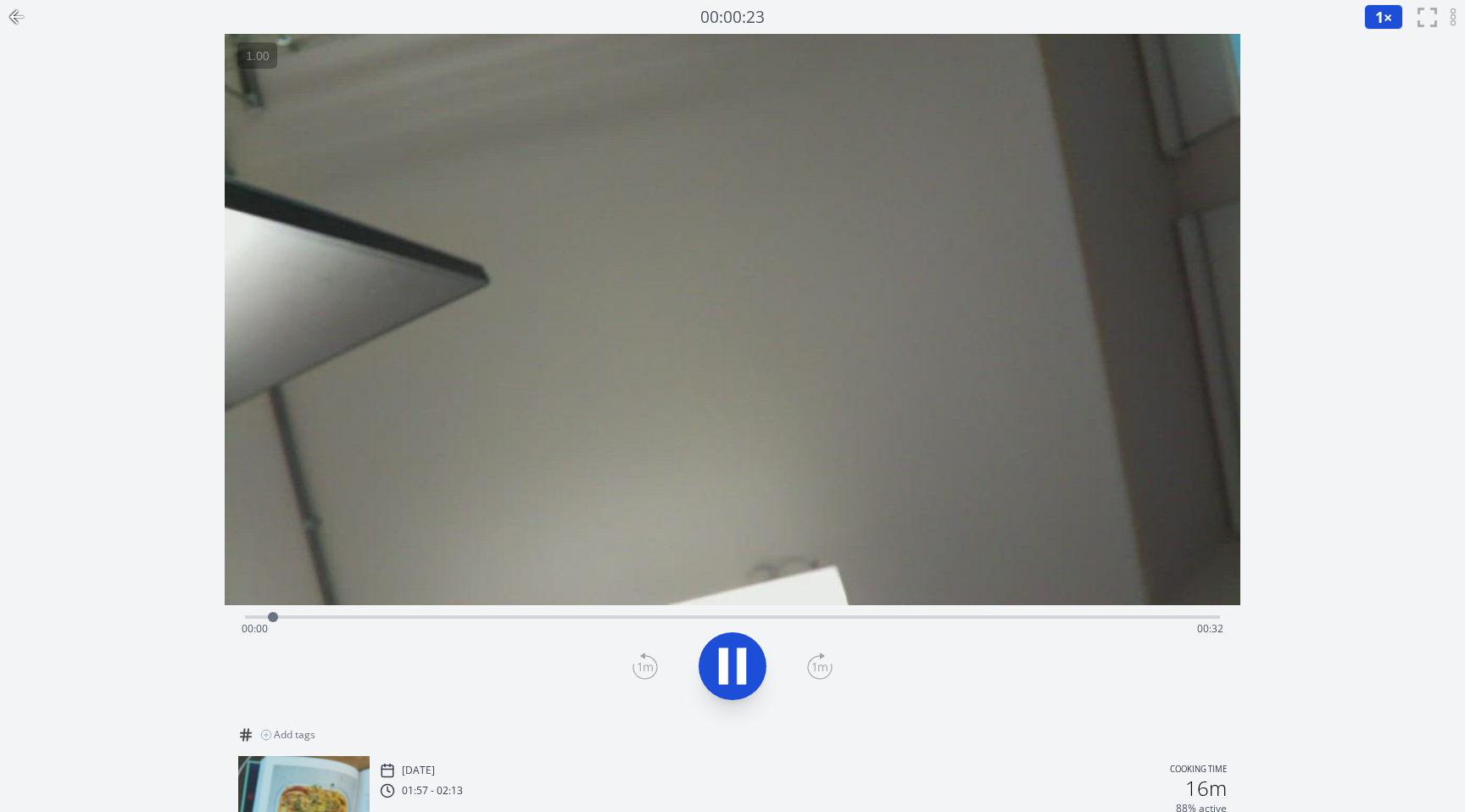
scroll to position [147, 0]
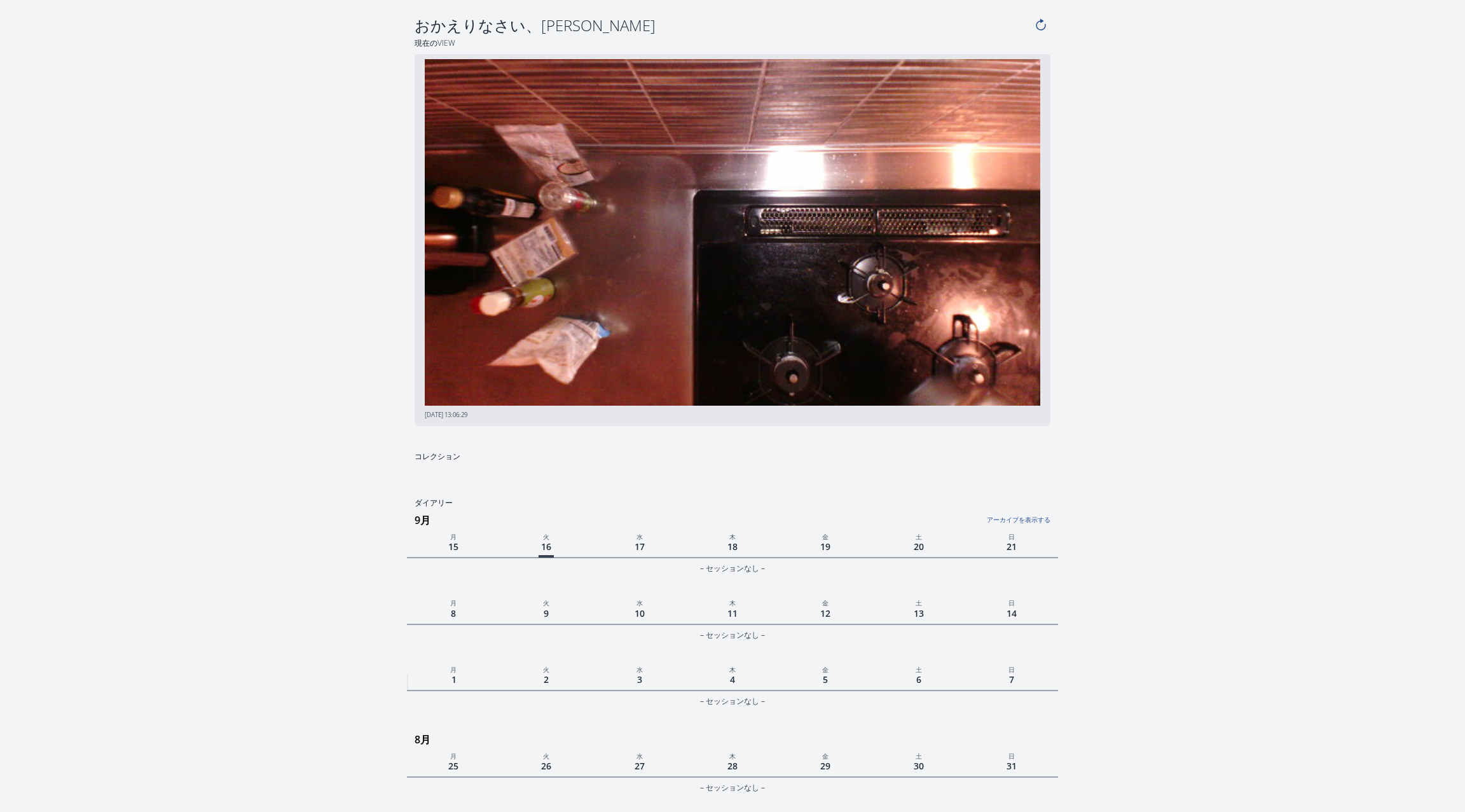
click at [1035, 522] on link "アーカイブを表示する" at bounding box center [943, 516] width 217 height 17
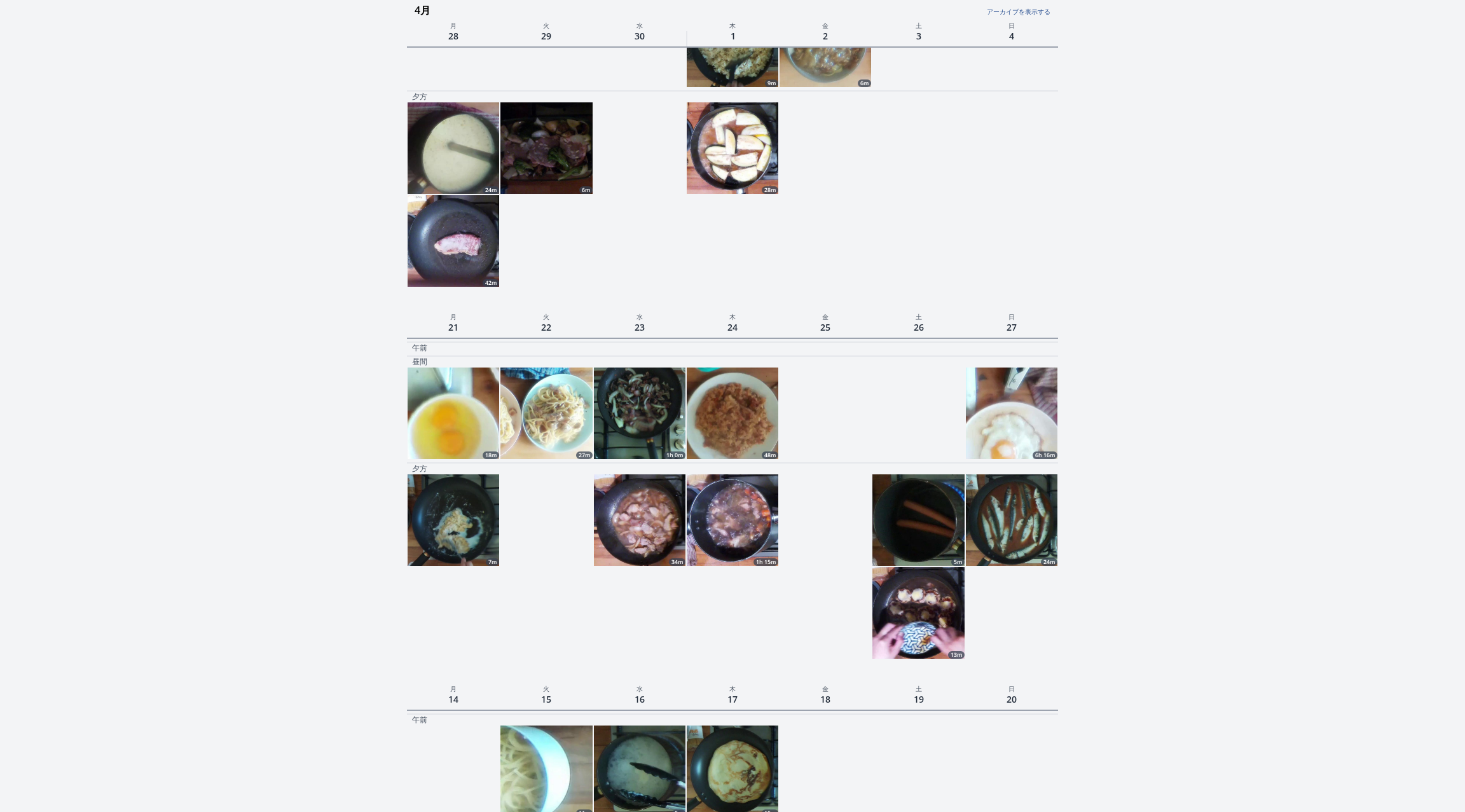
scroll to position [3378, 0]
click at [745, 527] on img at bounding box center [732, 519] width 91 height 91
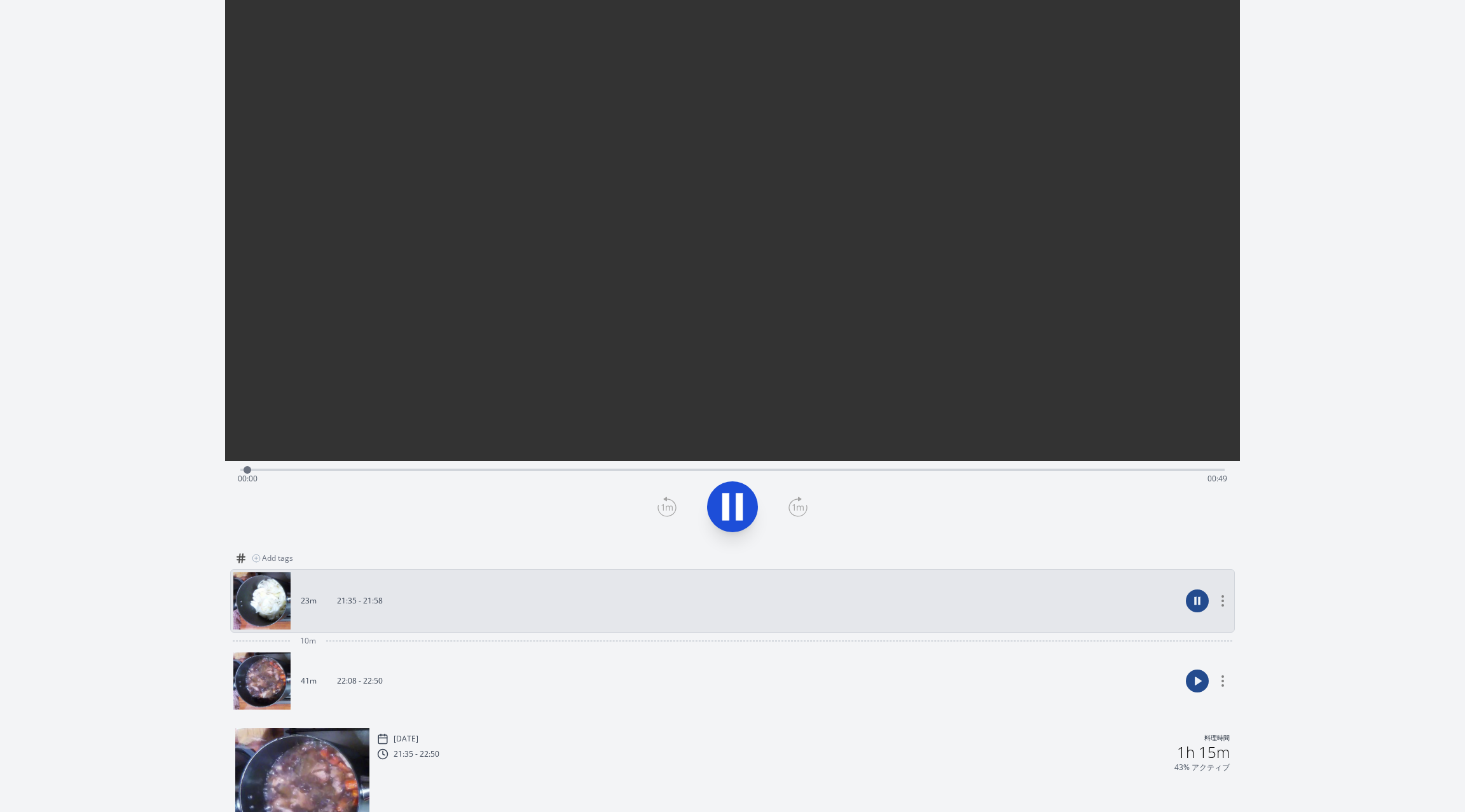
scroll to position [239, 0]
